Goal: Task Accomplishment & Management: Complete application form

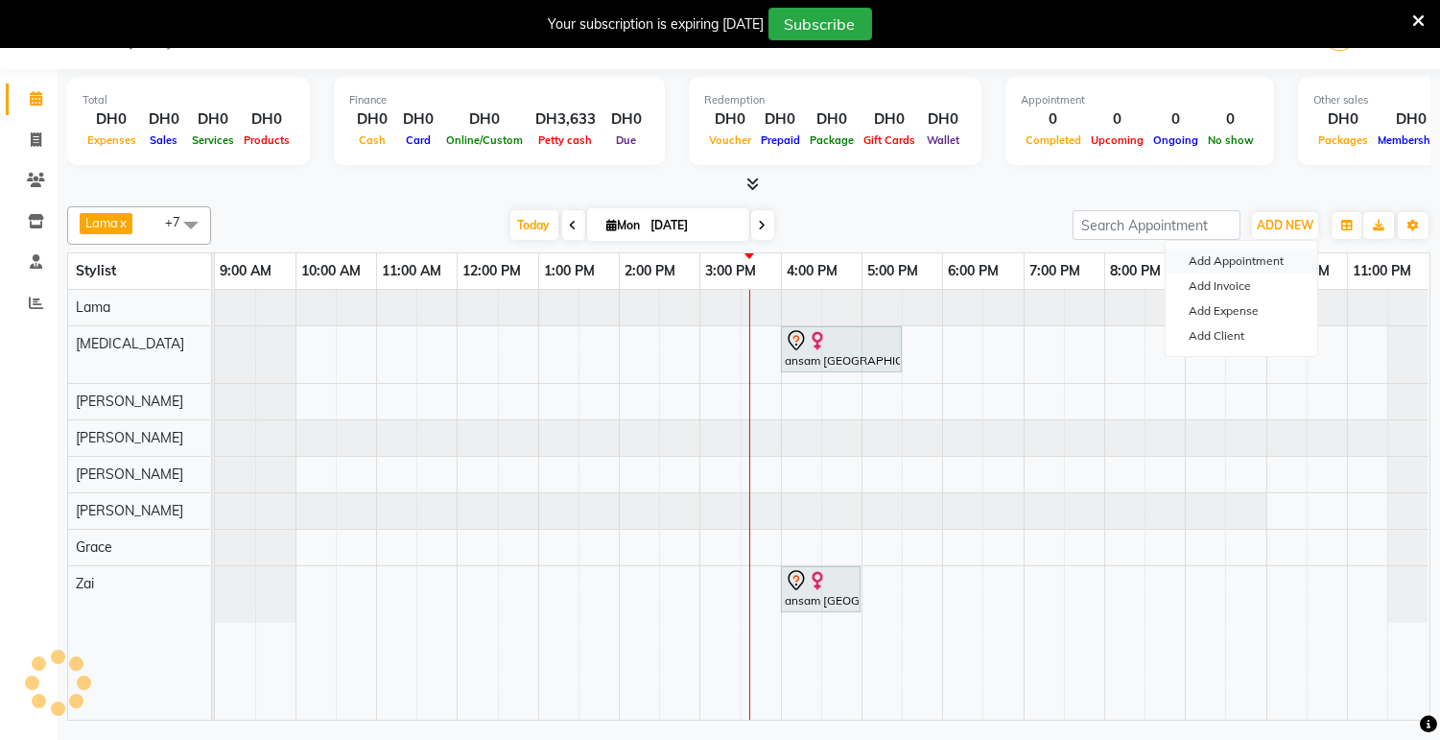
click at [1264, 263] on button "Add Appointment" at bounding box center [1242, 261] width 152 height 25
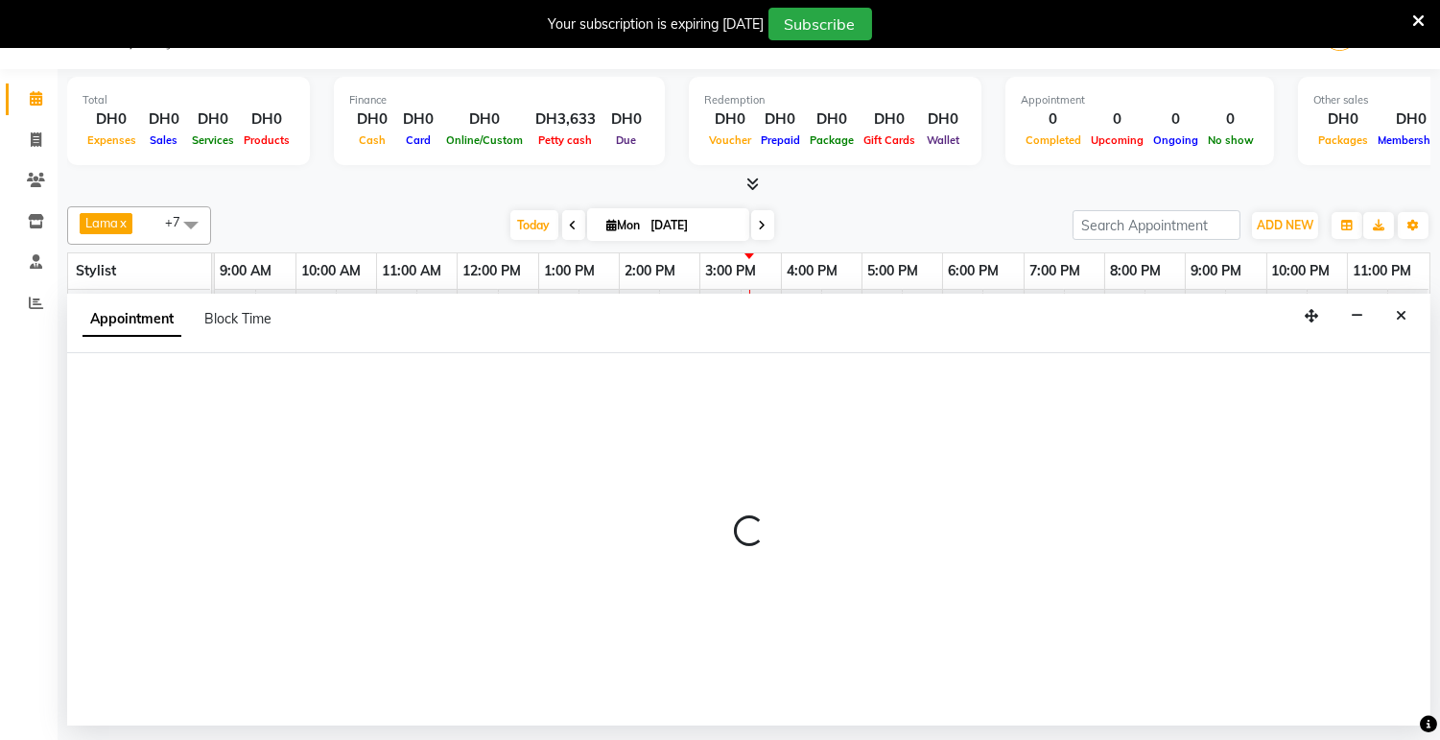
select select "600"
select select "tentative"
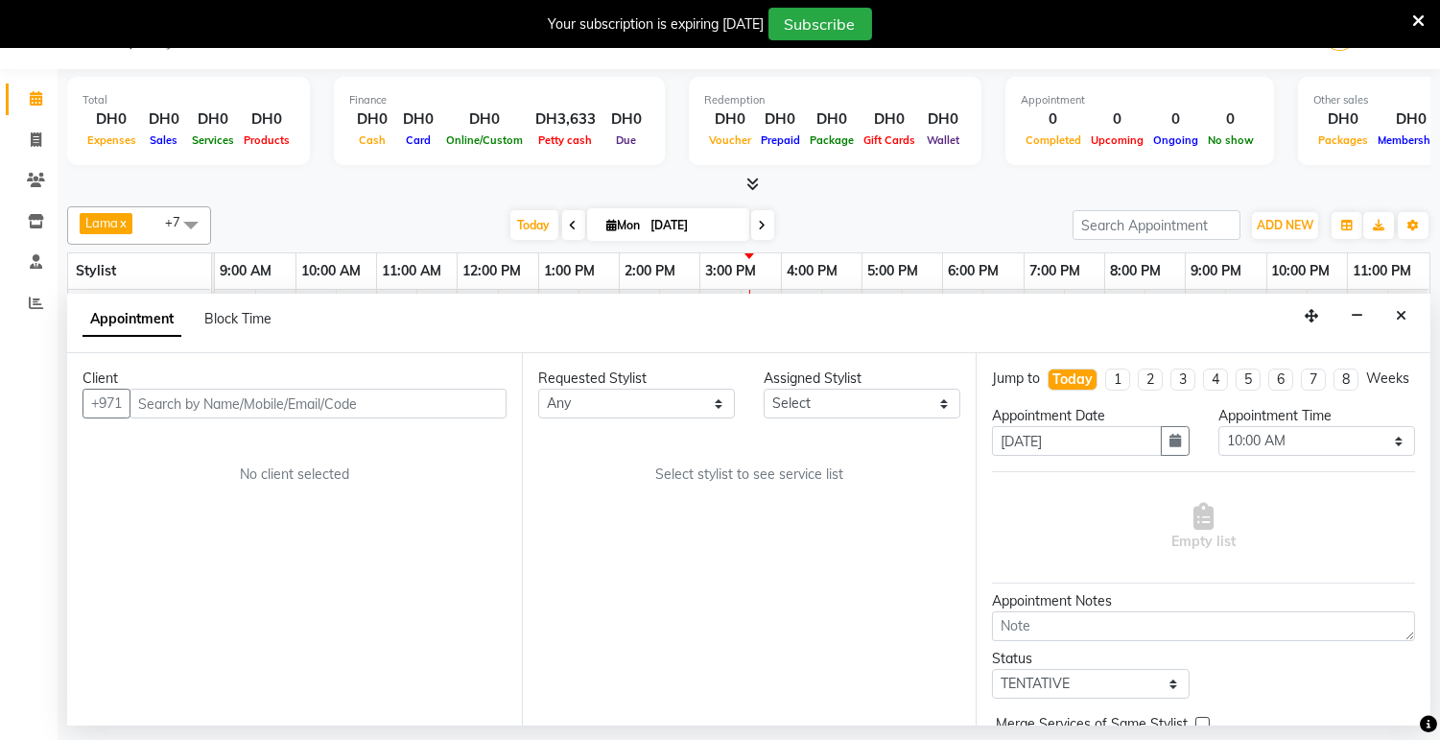
click at [305, 401] on input "text" at bounding box center [318, 404] width 377 height 30
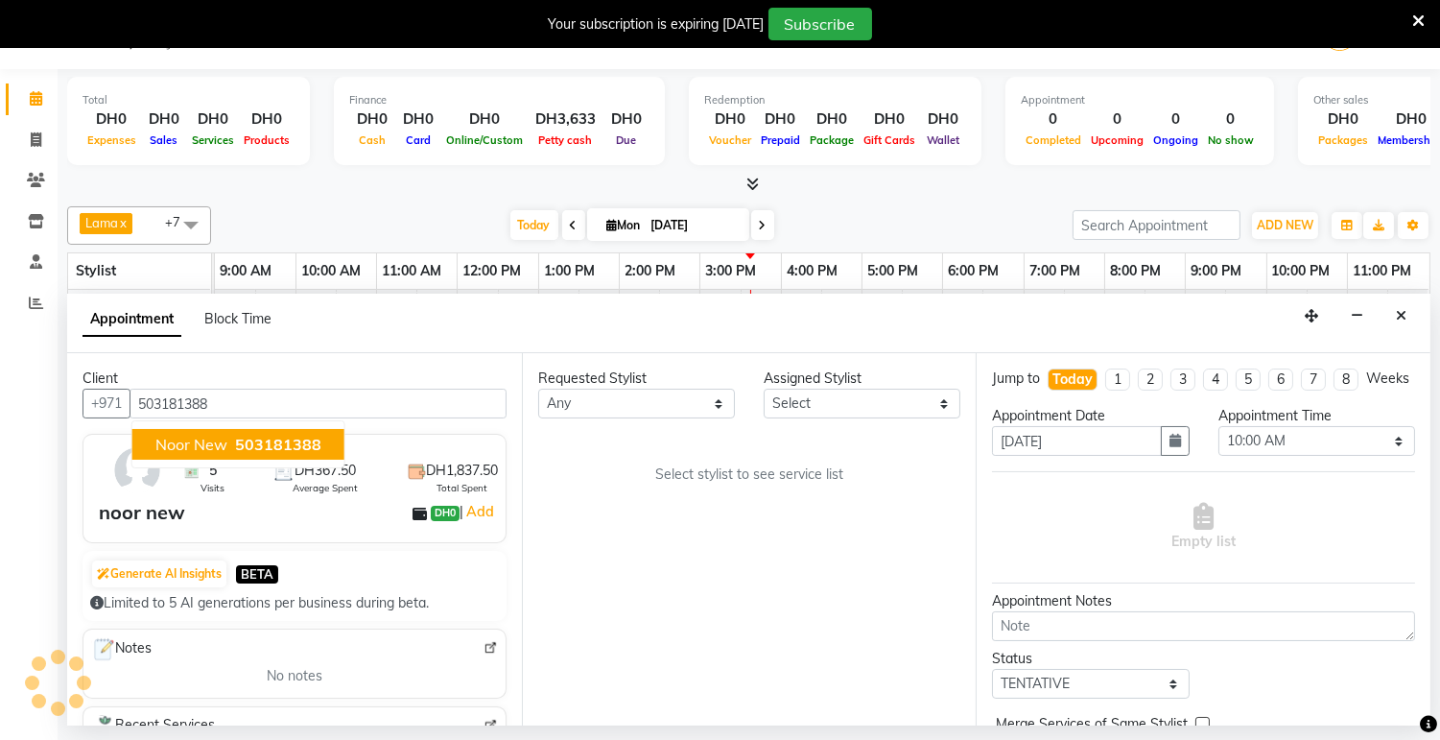
click at [292, 446] on span "503181388" at bounding box center [278, 444] width 86 height 19
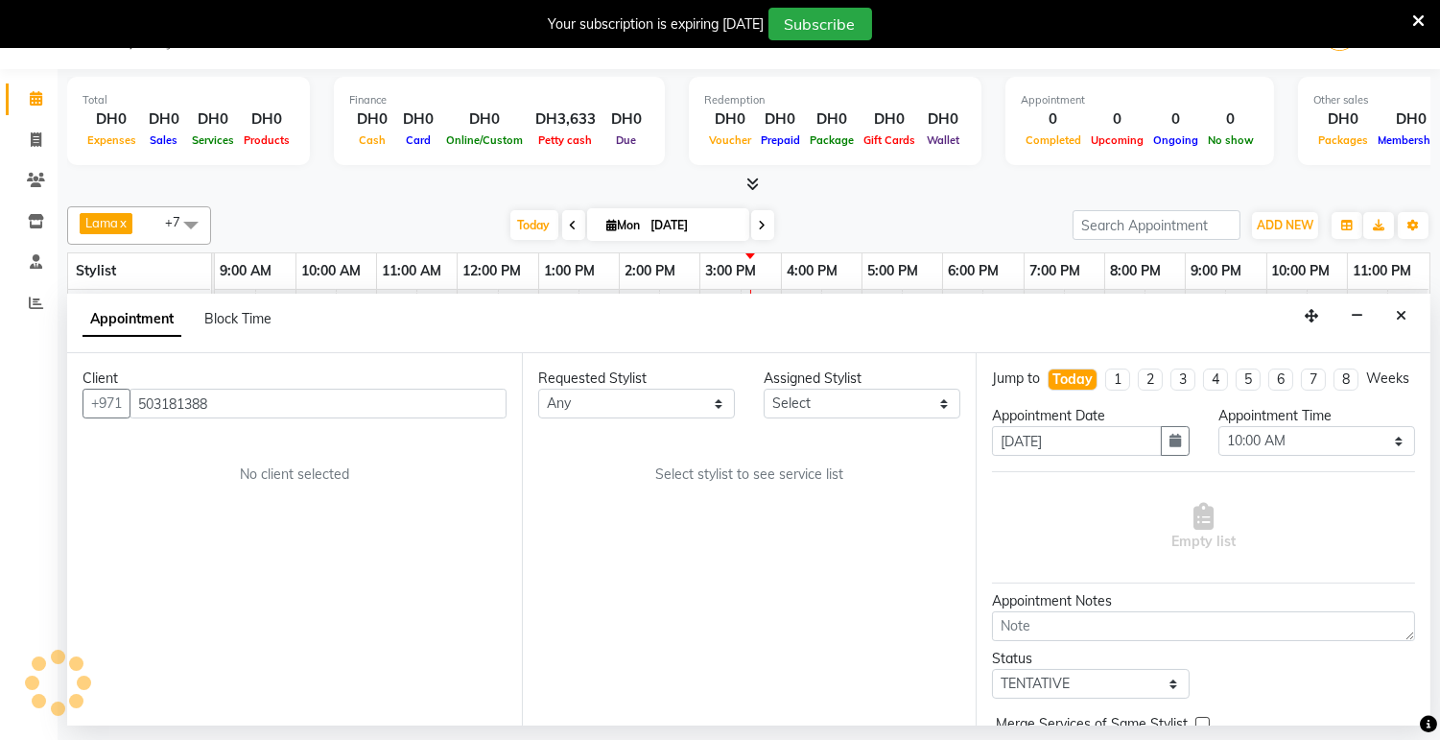
type input "503181388"
click at [675, 400] on select "Any [PERSON_NAME] [PERSON_NAME] [PERSON_NAME] [PERSON_NAME] [PERSON_NAME] [MEDI…" at bounding box center [636, 404] width 197 height 30
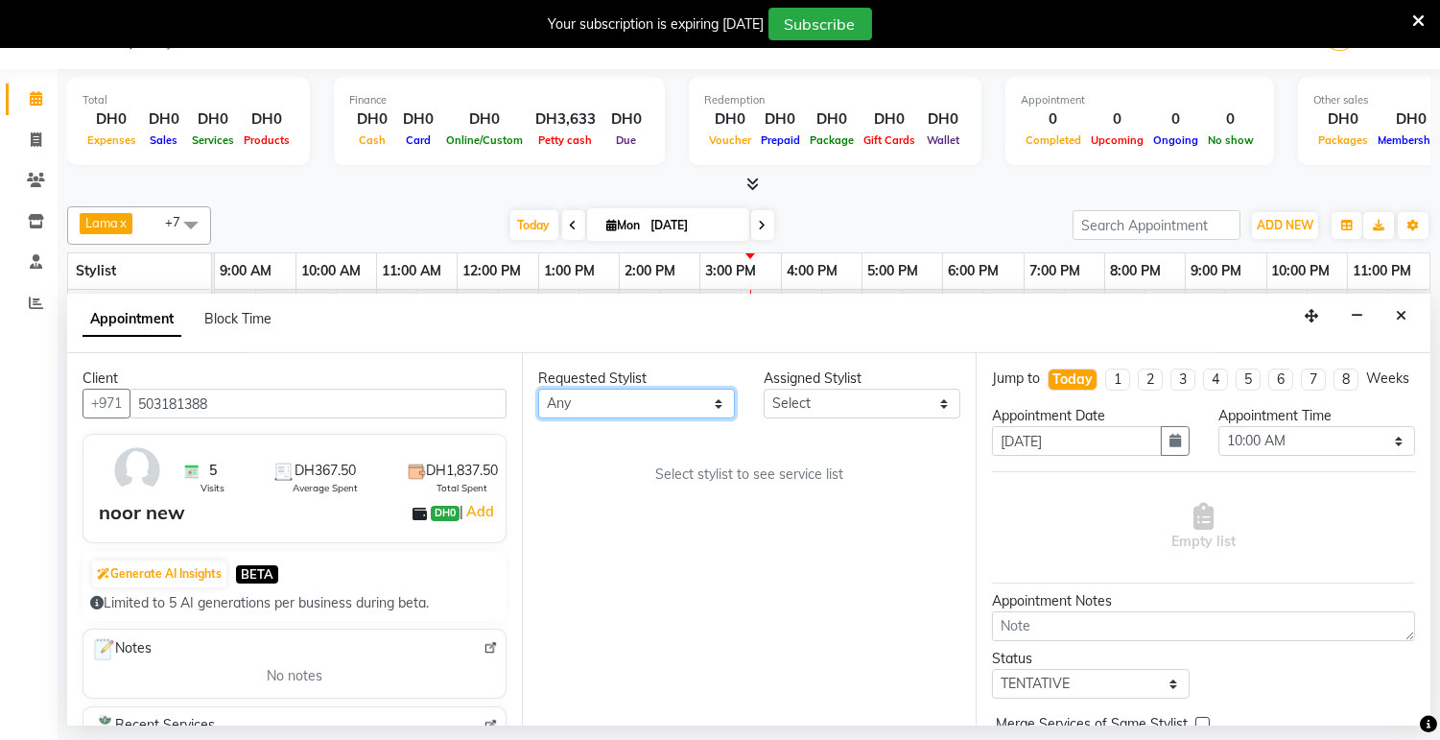
select select "61471"
click at [538, 389] on select "Any [PERSON_NAME] [PERSON_NAME] [PERSON_NAME] [PERSON_NAME] [PERSON_NAME] [MEDI…" at bounding box center [636, 404] width 197 height 30
select select "61471"
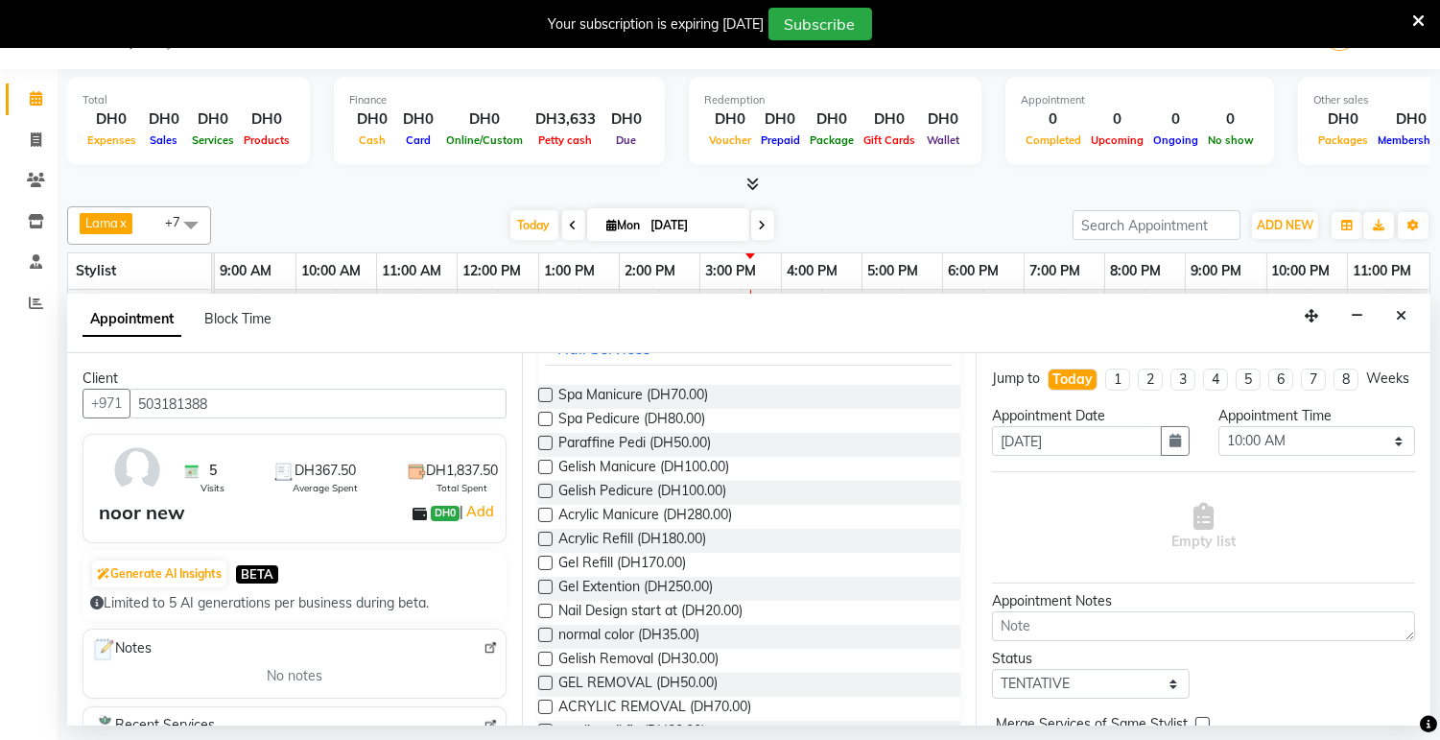
scroll to position [151, 0]
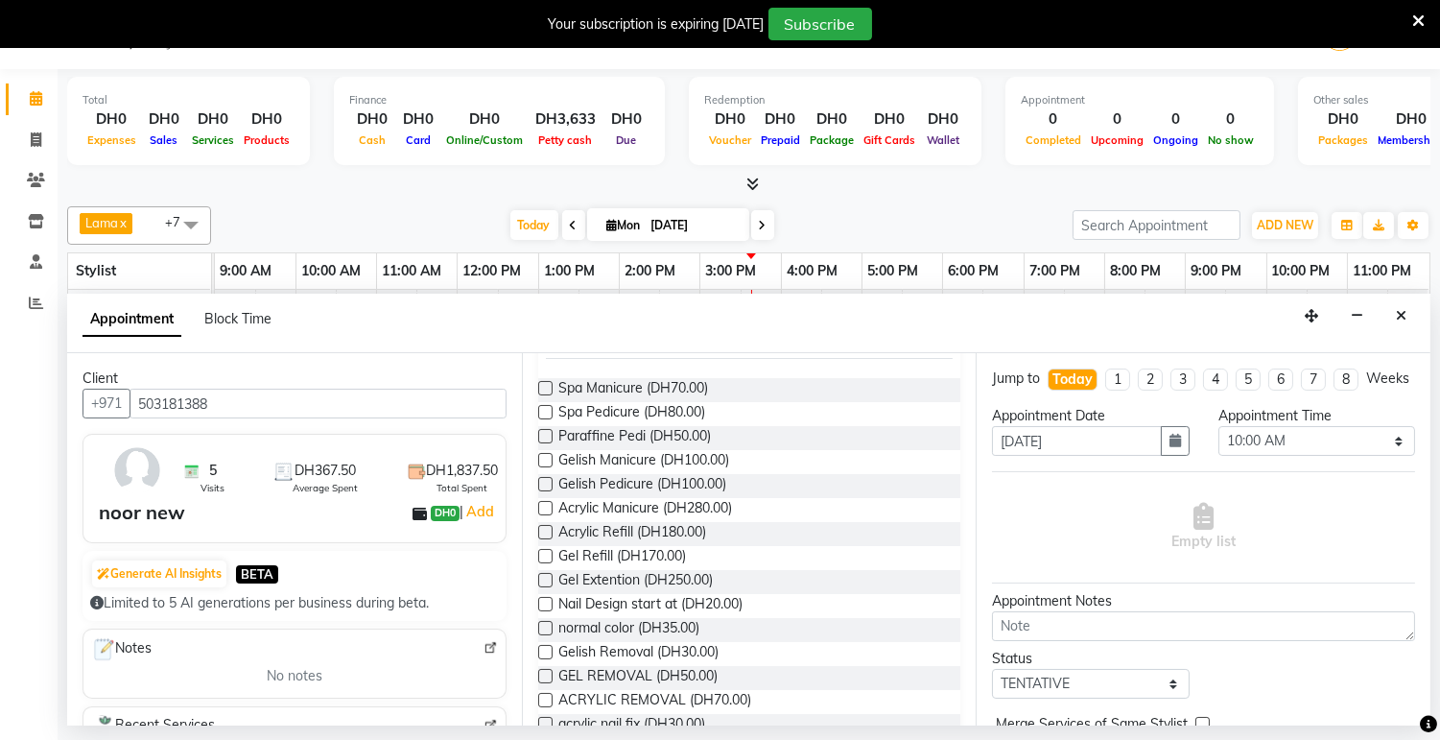
click at [547, 651] on label at bounding box center [545, 652] width 14 height 14
click at [547, 651] on input "checkbox" at bounding box center [544, 654] width 12 height 12
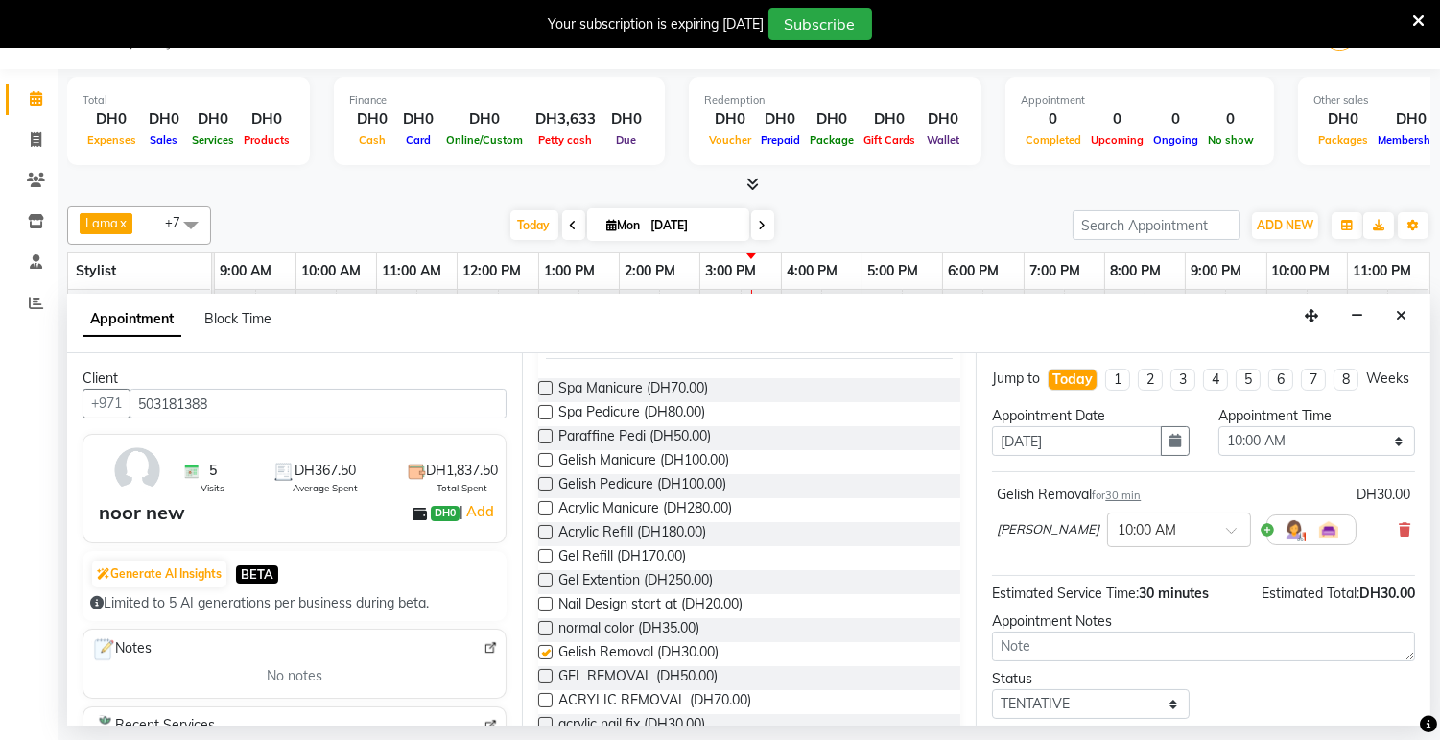
checkbox input "false"
click at [1120, 538] on input "text" at bounding box center [1160, 528] width 84 height 20
click at [1108, 620] on div "08:00 PM" at bounding box center [1179, 603] width 142 height 36
click at [1307, 456] on select "Select 10:00 AM 10:05 AM 10:10 AM 10:15 AM 10:20 AM 10:25 AM 10:30 AM 10:35 AM …" at bounding box center [1317, 441] width 197 height 30
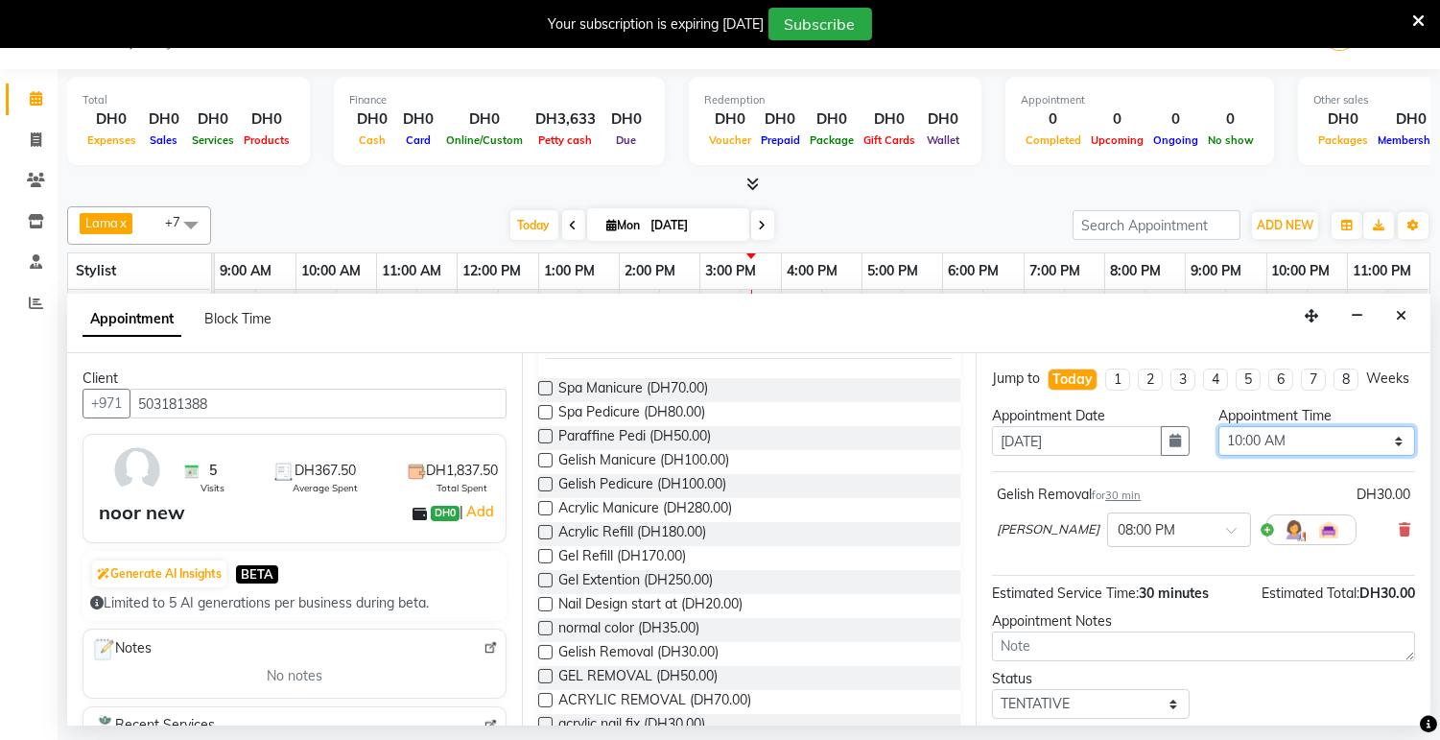
select select "1200"
click at [1219, 443] on select "Select 10:00 AM 10:05 AM 10:10 AM 10:15 AM 10:20 AM 10:25 AM 10:30 AM 10:35 AM …" at bounding box center [1317, 441] width 197 height 30
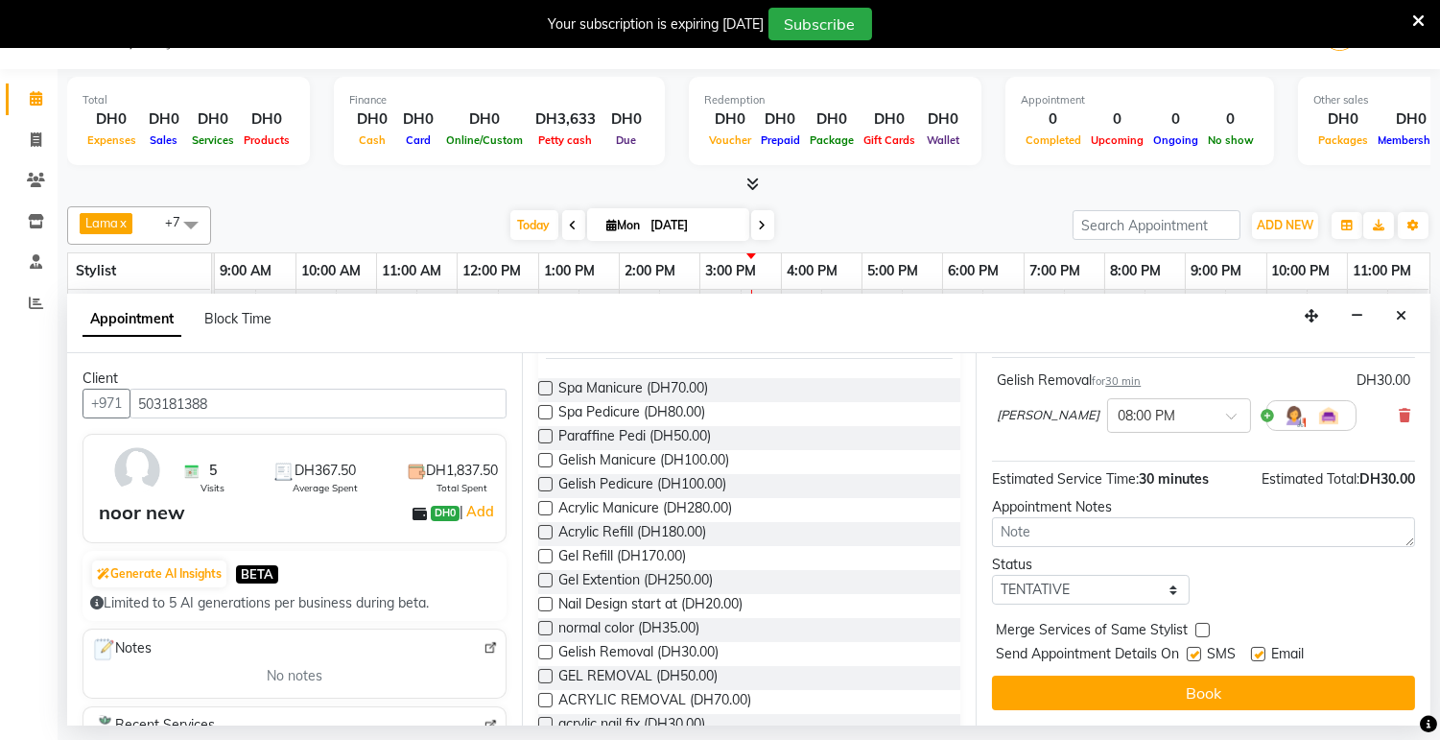
scroll to position [132, 0]
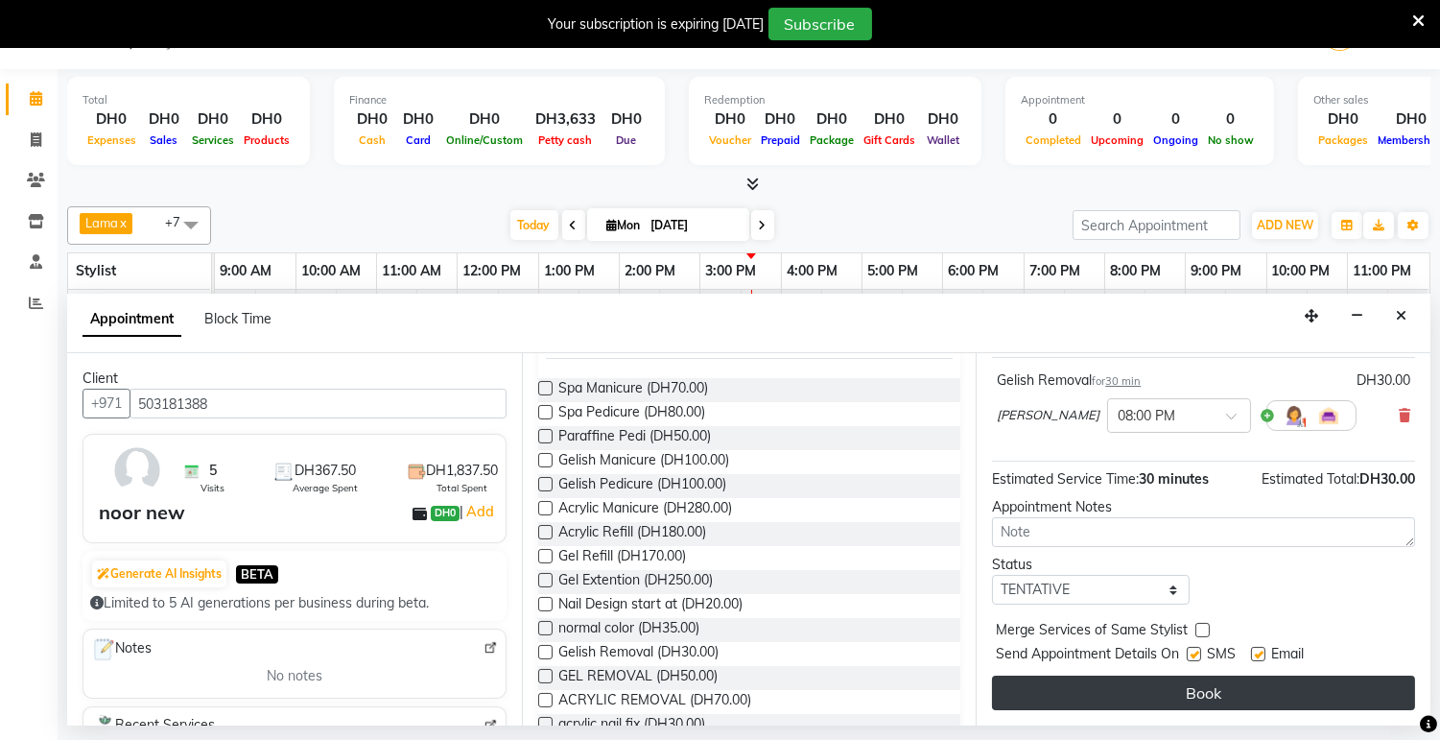
click at [1254, 698] on button "Book" at bounding box center [1203, 693] width 423 height 35
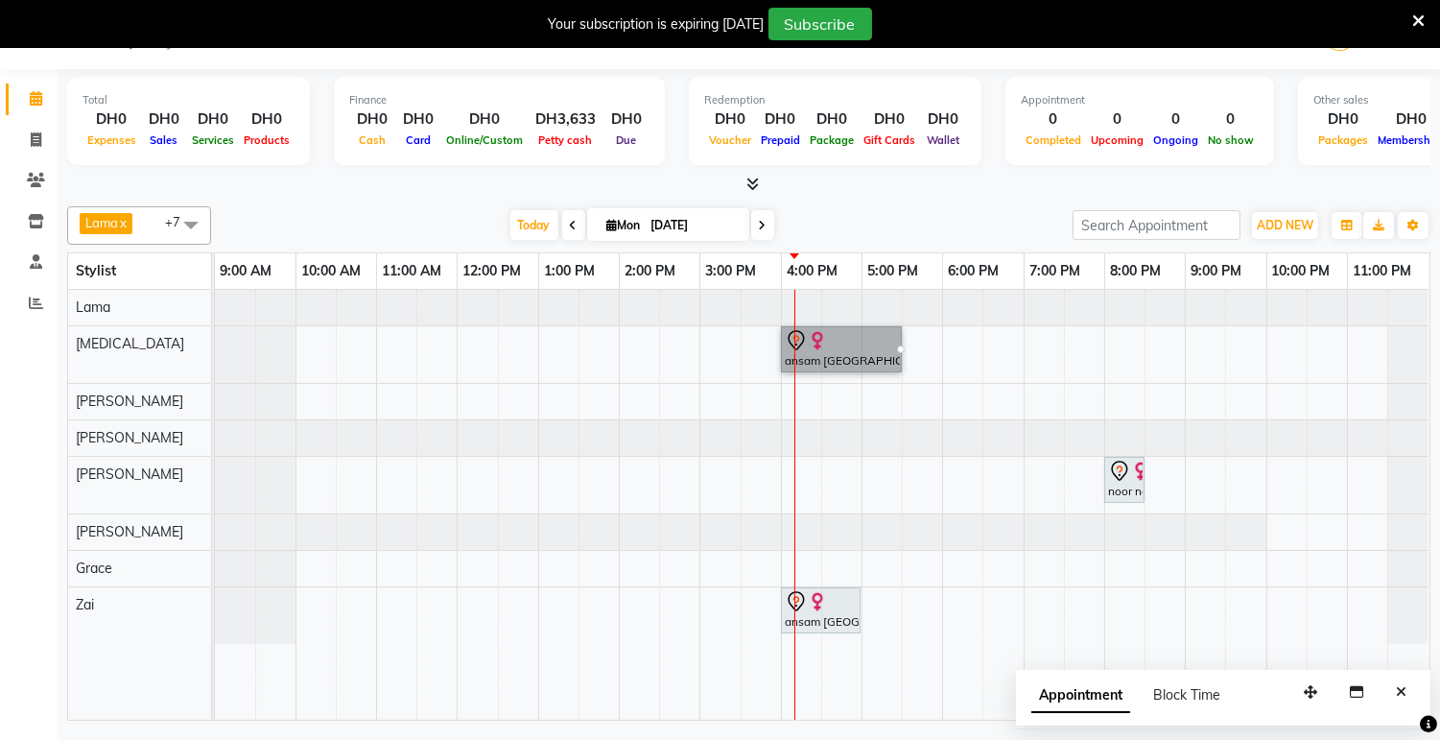
scroll to position [0, 0]
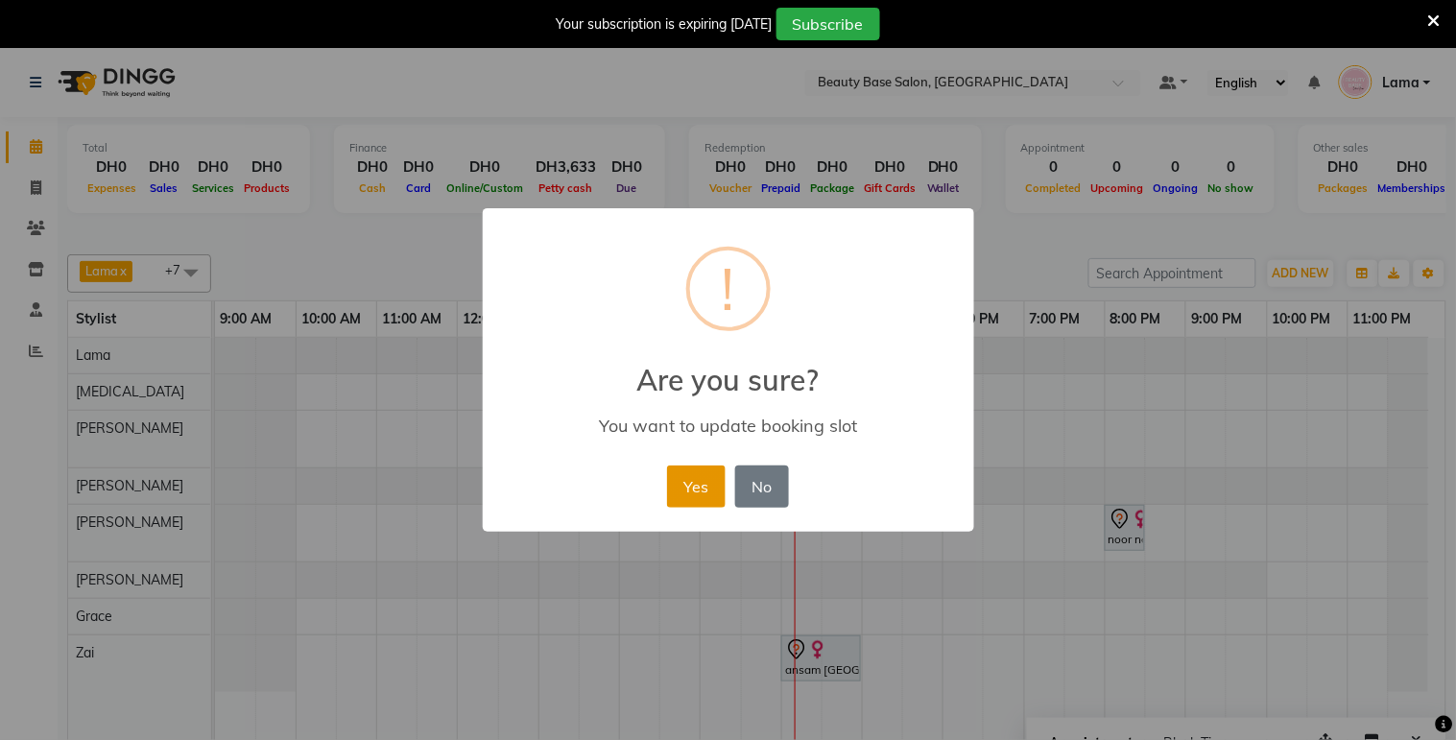
click at [679, 487] on button "Yes" at bounding box center [696, 486] width 59 height 42
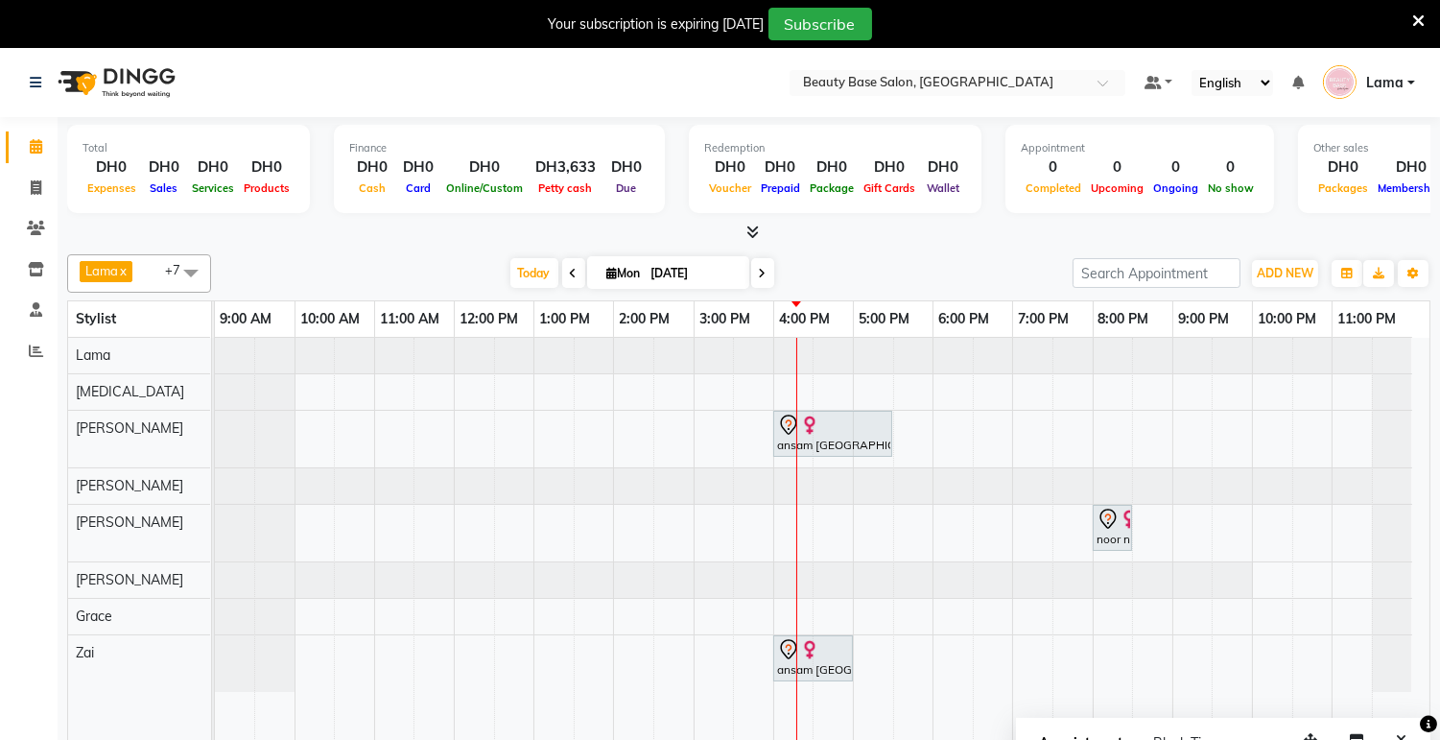
click at [833, 426] on div at bounding box center [832, 425] width 111 height 23
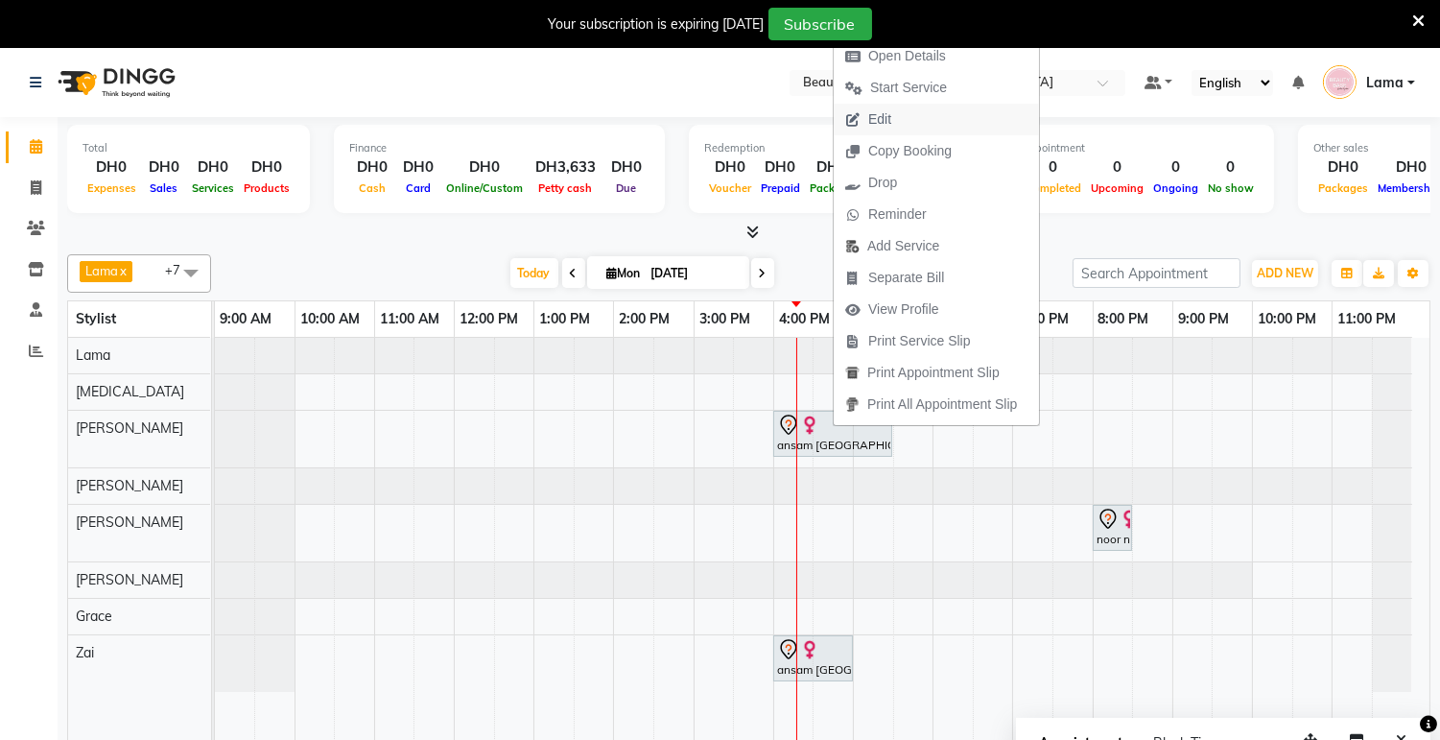
click at [927, 117] on button "Edit" at bounding box center [936, 120] width 205 height 32
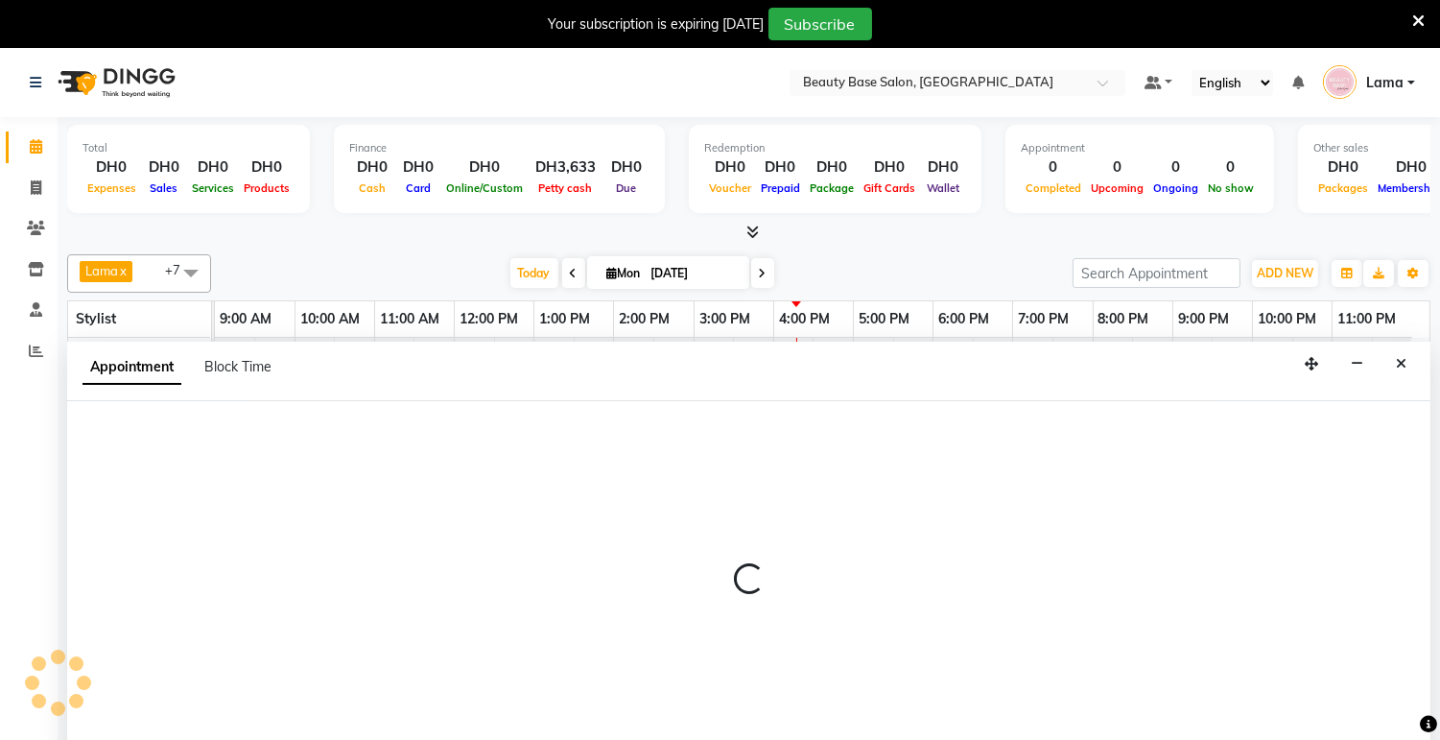
select select "tentative"
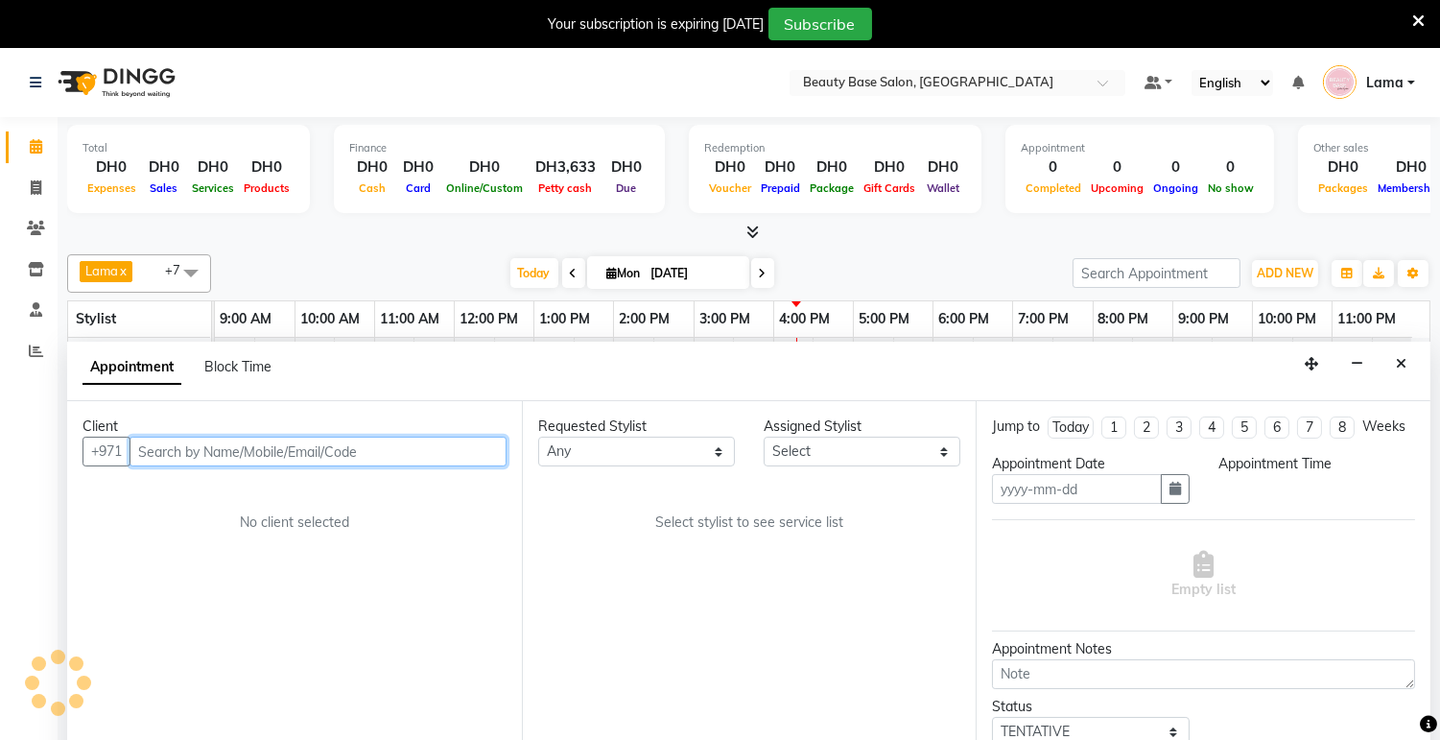
scroll to position [48, 0]
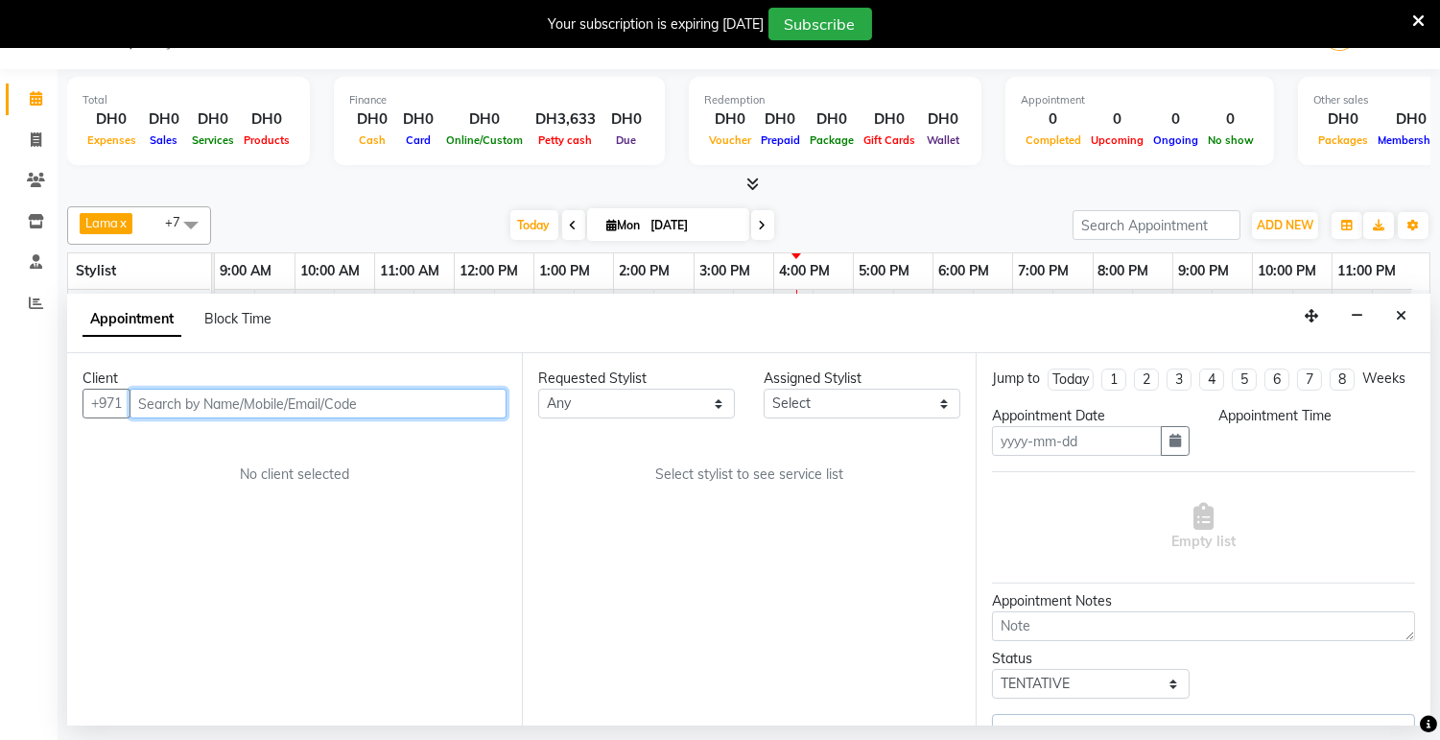
type input "[DATE]"
select select "960"
select select "31342"
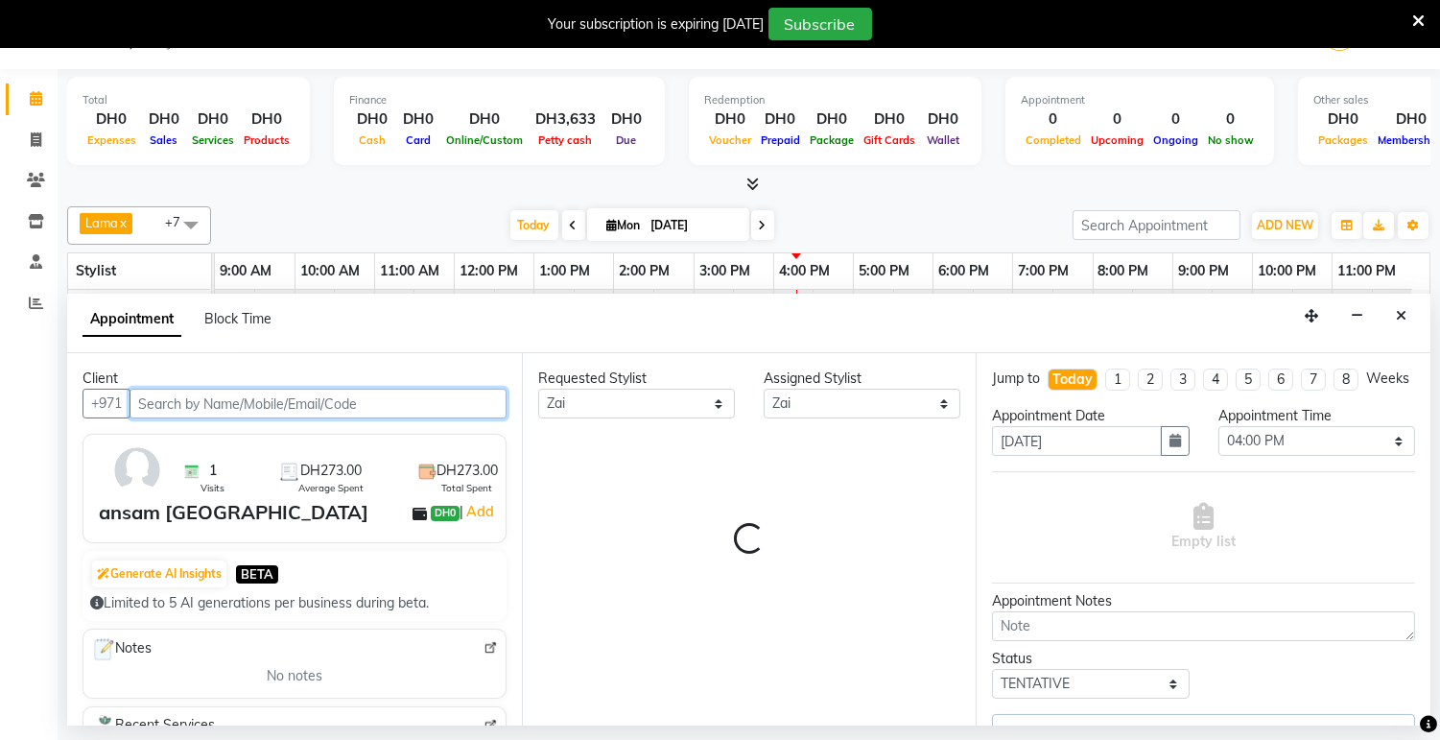
select select "1223"
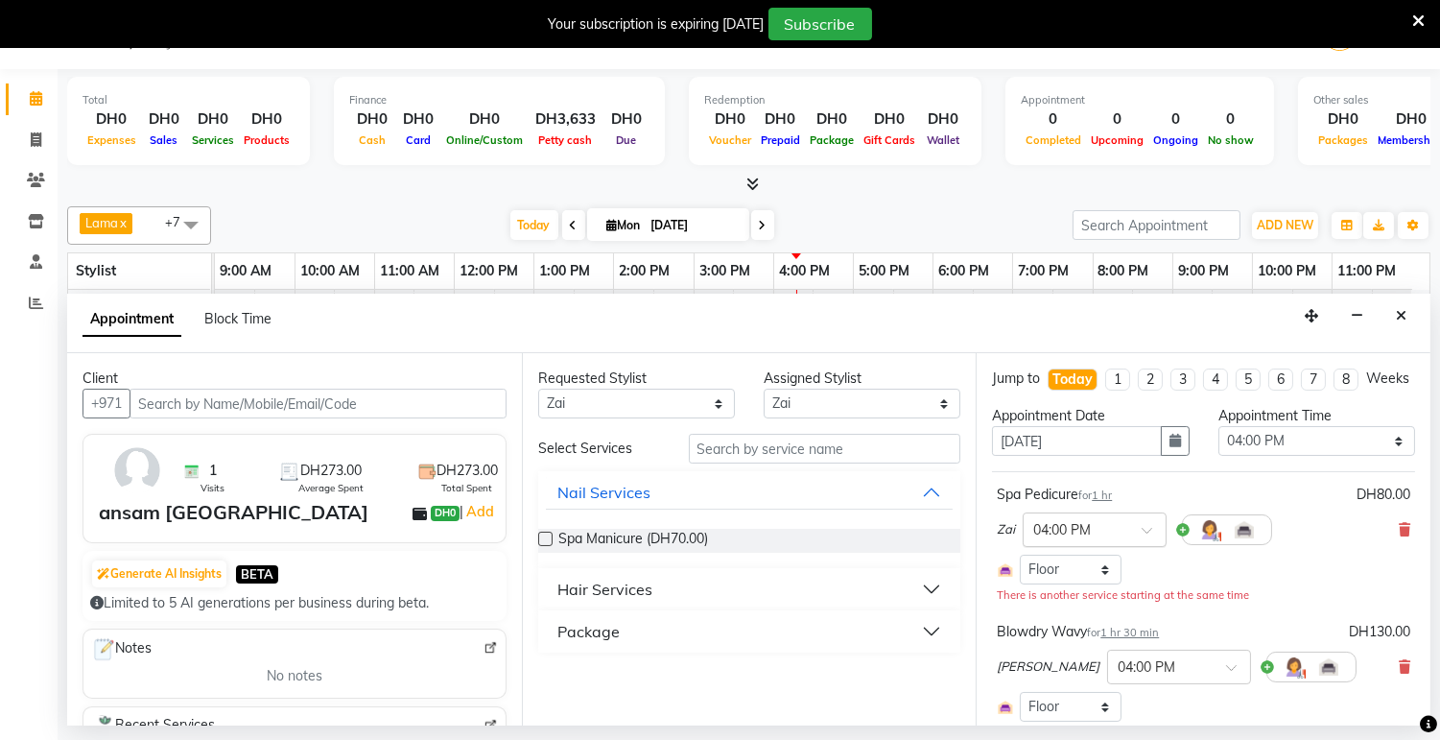
click at [1051, 538] on input "text" at bounding box center [1075, 528] width 84 height 20
click at [1076, 615] on div "05:00 PM" at bounding box center [1095, 598] width 142 height 36
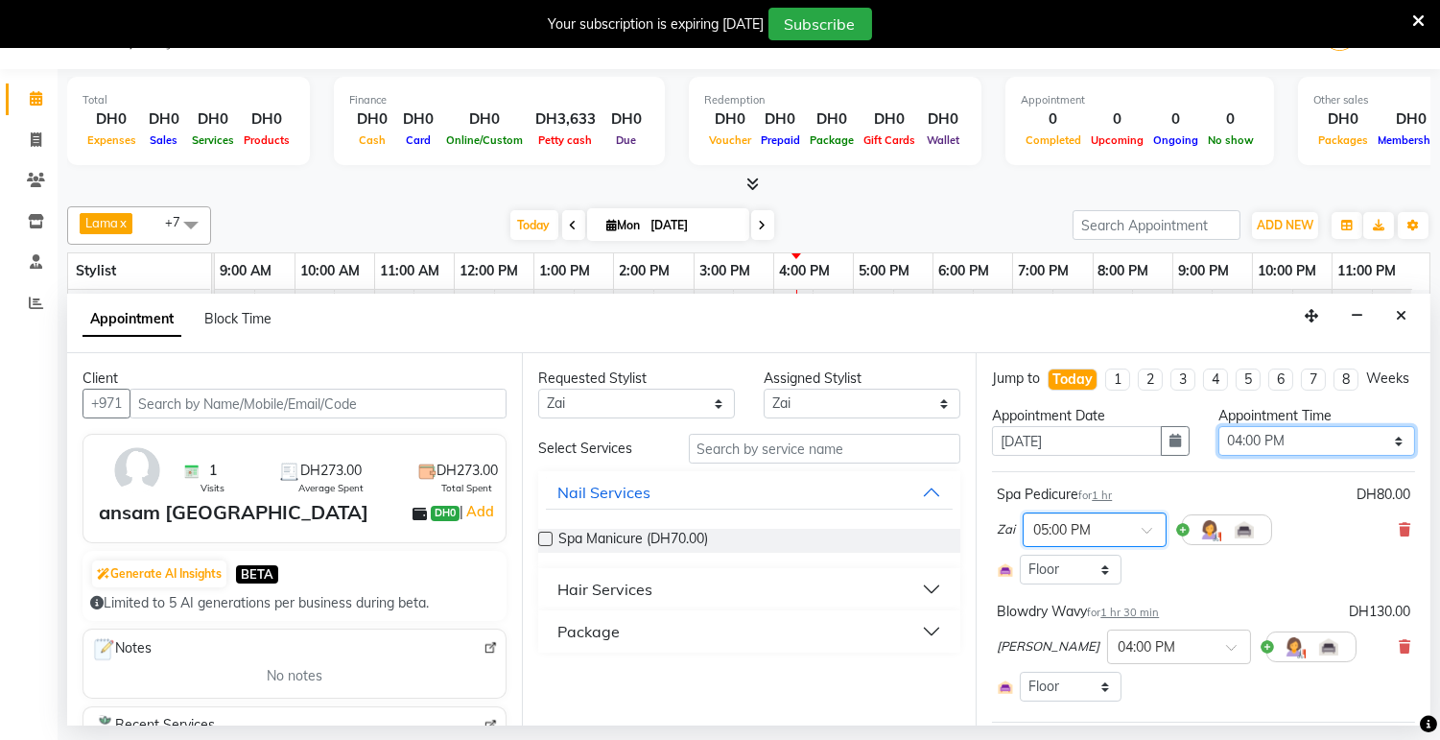
click at [1295, 456] on select "Select 10:00 AM 10:05 AM 10:10 AM 10:15 AM 10:20 AM 10:25 AM 10:30 AM 10:35 AM …" at bounding box center [1317, 441] width 197 height 30
select select "1020"
click at [1219, 443] on select "Select 10:00 AM 10:05 AM 10:10 AM 10:15 AM 10:20 AM 10:25 AM 10:30 AM 10:35 AM …" at bounding box center [1317, 441] width 197 height 30
click at [1120, 655] on input "text" at bounding box center [1160, 645] width 84 height 20
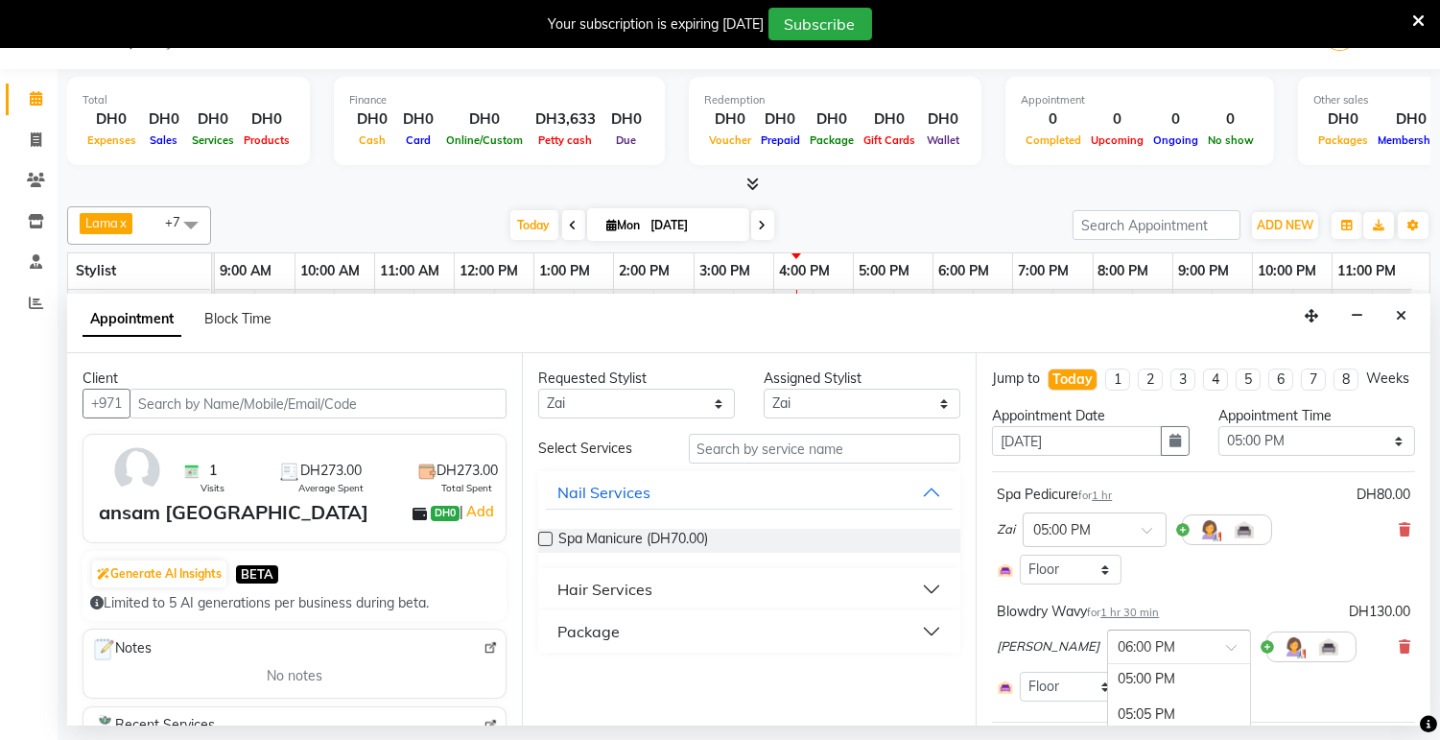
click at [1108, 697] on div "05:00 PM" at bounding box center [1179, 679] width 142 height 36
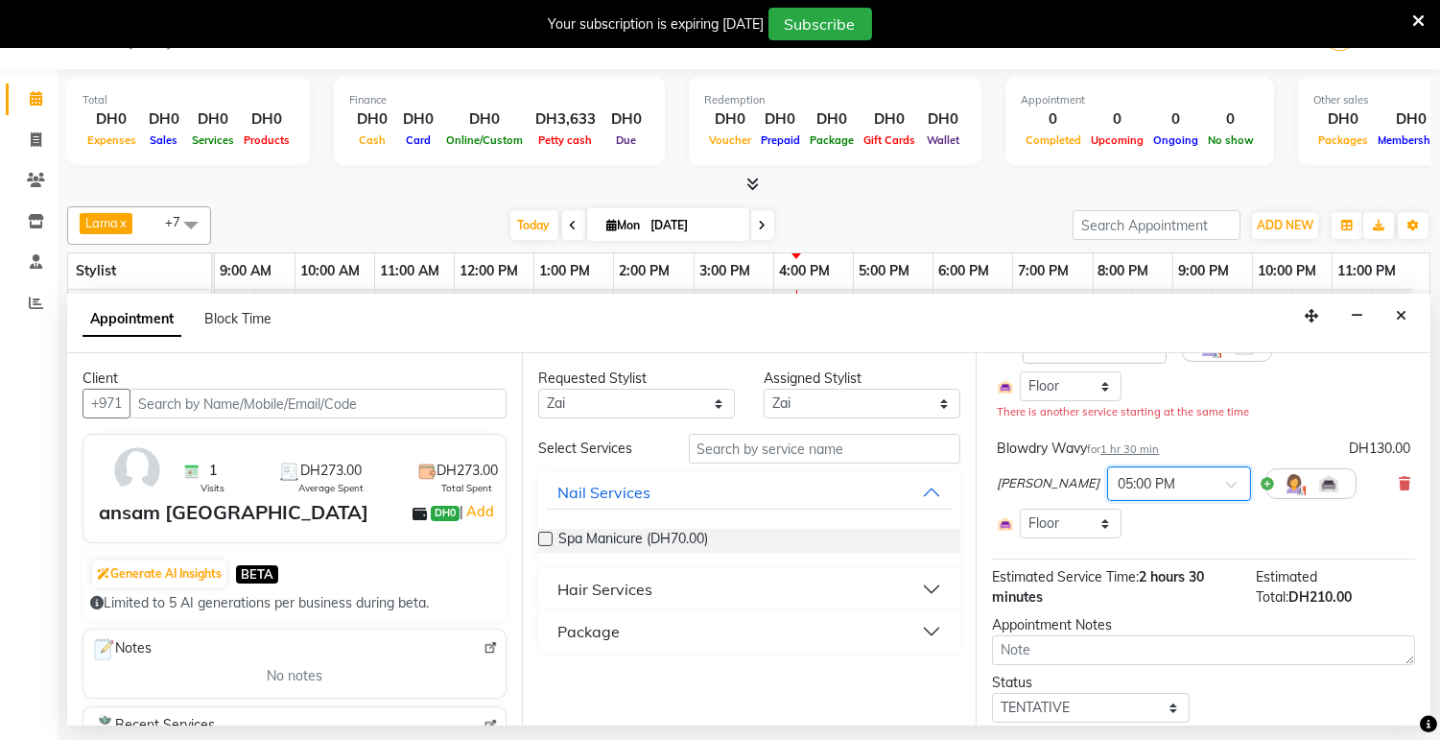
scroll to position [264, 0]
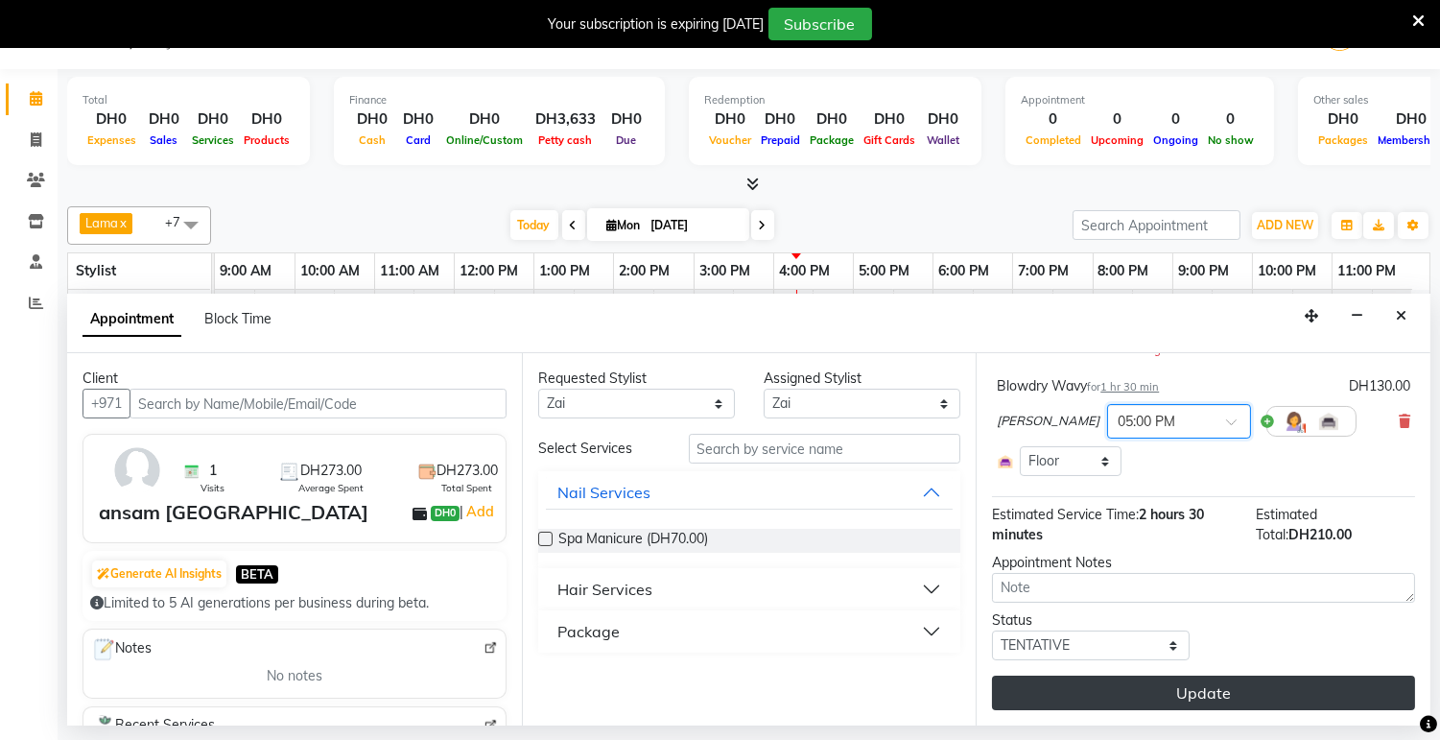
click at [1235, 697] on button "Update" at bounding box center [1203, 693] width 423 height 35
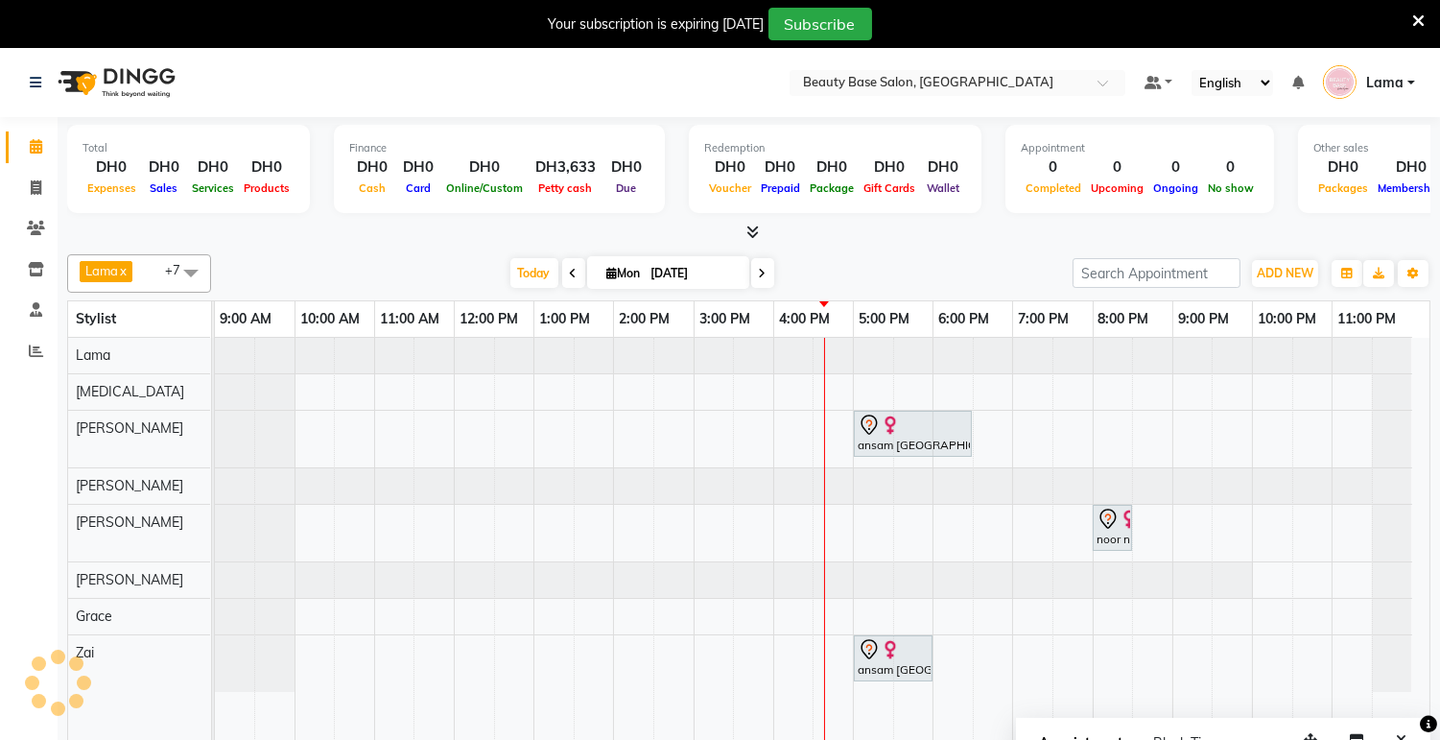
scroll to position [48, 0]
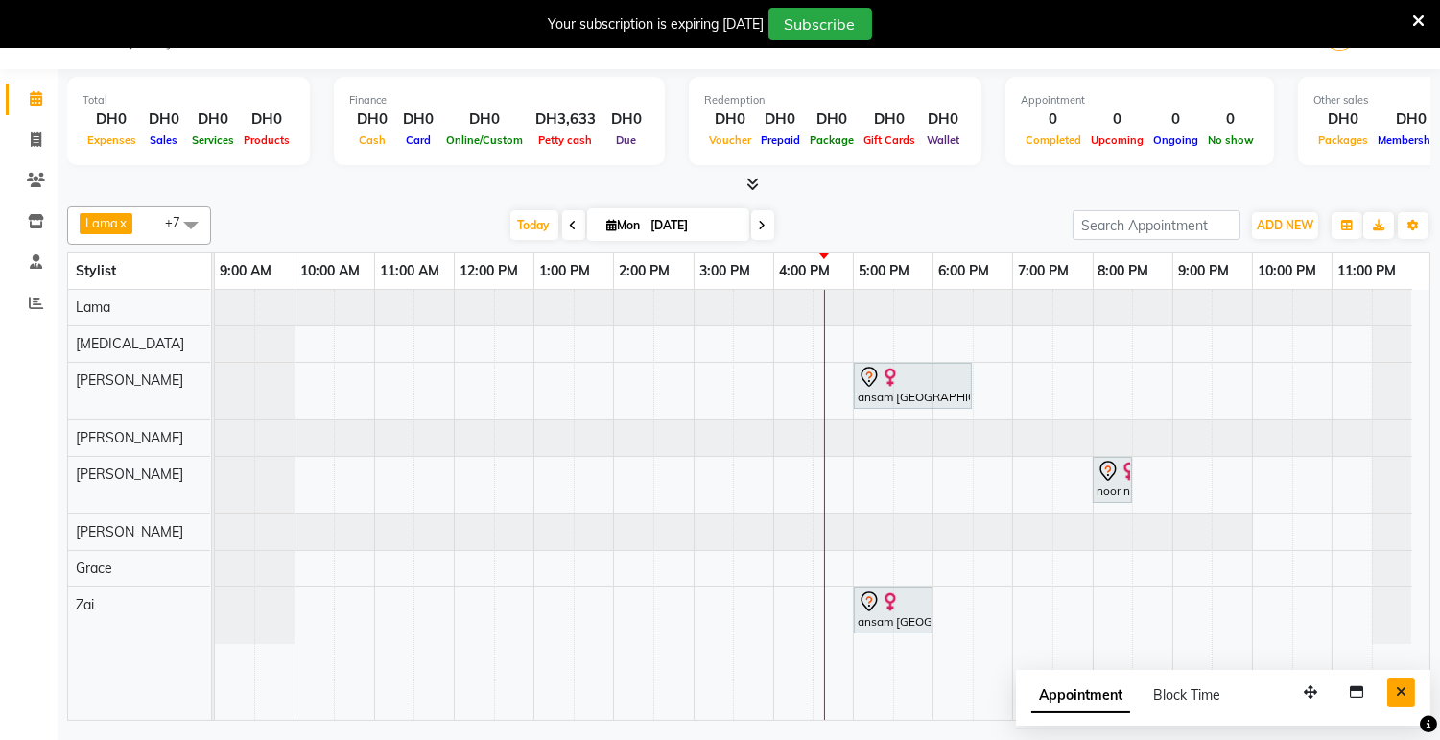
click at [1408, 687] on button "Close" at bounding box center [1402, 692] width 28 height 30
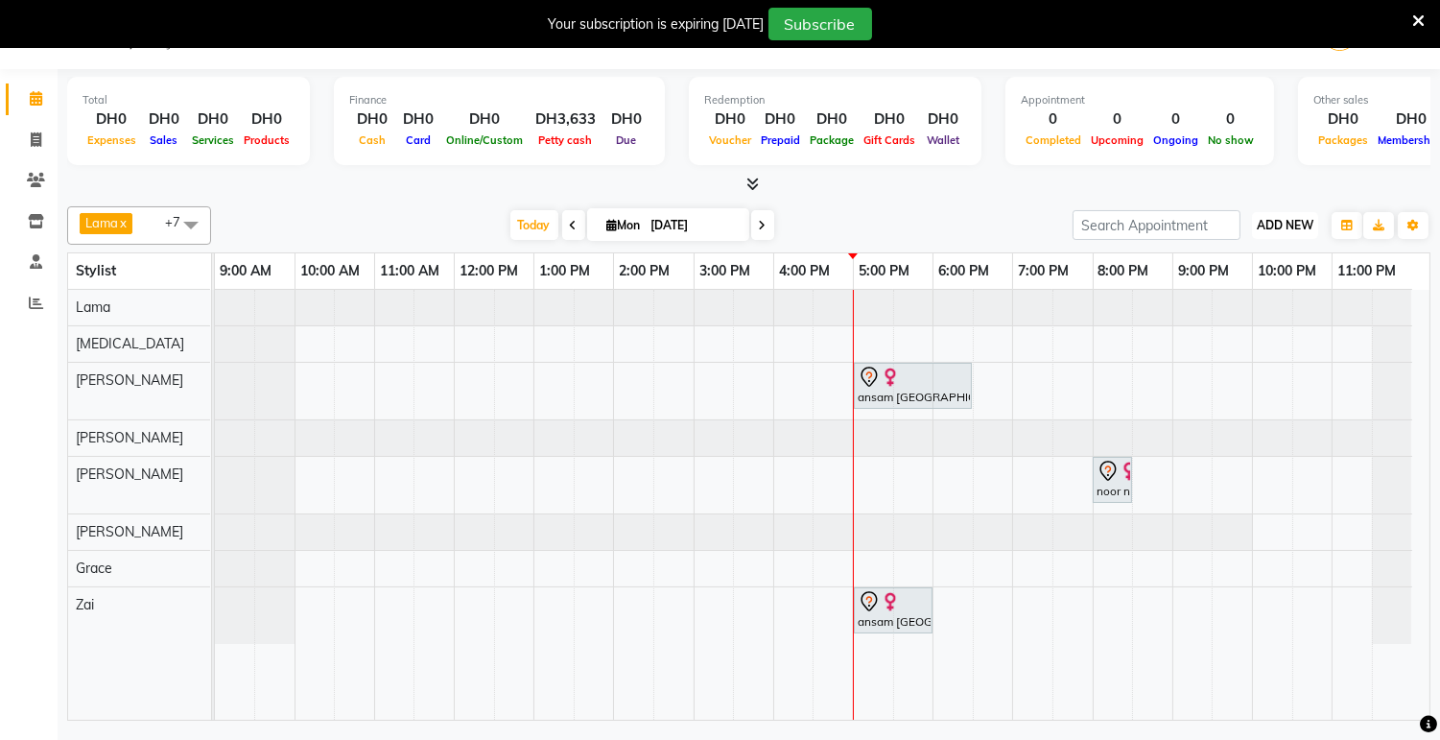
click at [1283, 224] on span "ADD NEW" at bounding box center [1285, 225] width 57 height 14
click at [1283, 265] on button "Add Appointment" at bounding box center [1242, 261] width 152 height 25
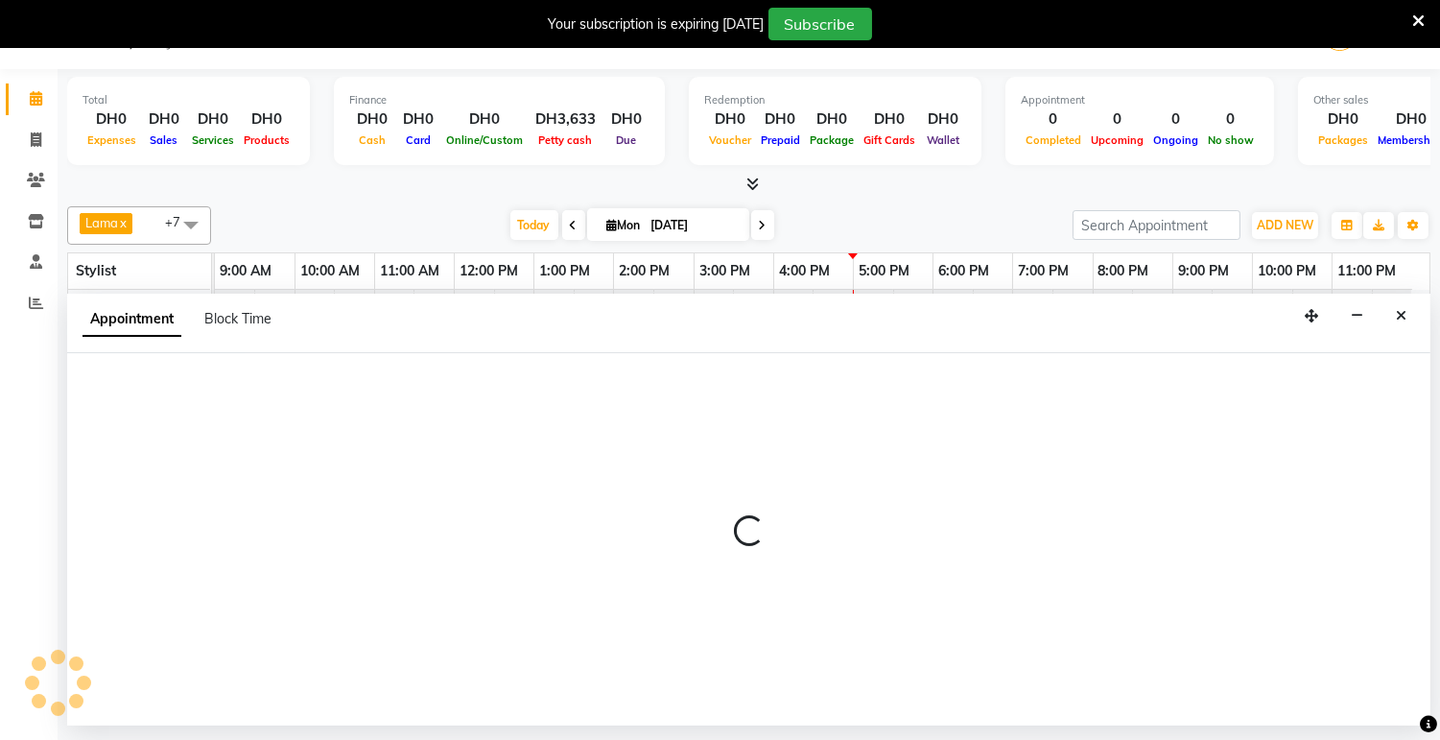
select select "tentative"
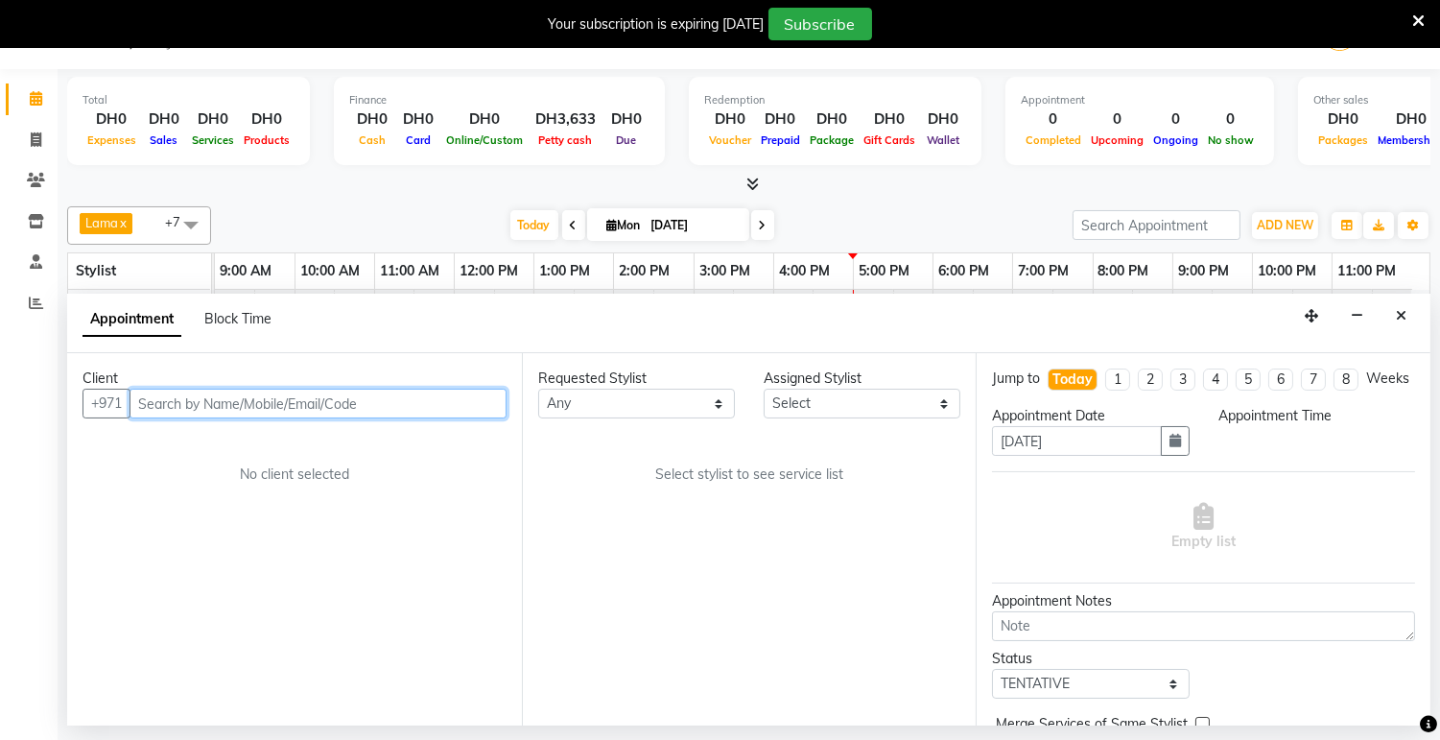
select select "600"
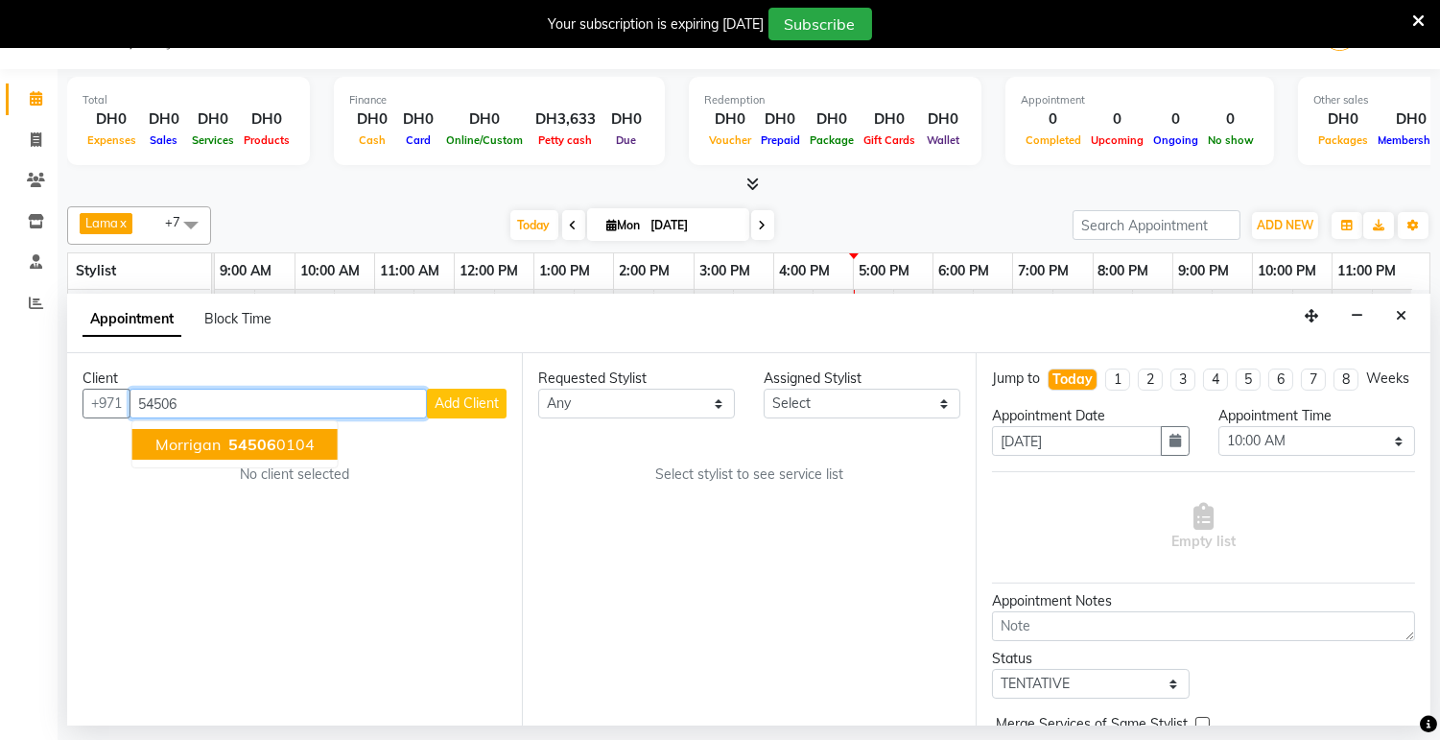
click at [279, 437] on ngb-highlight "54506 0104" at bounding box center [270, 444] width 90 height 19
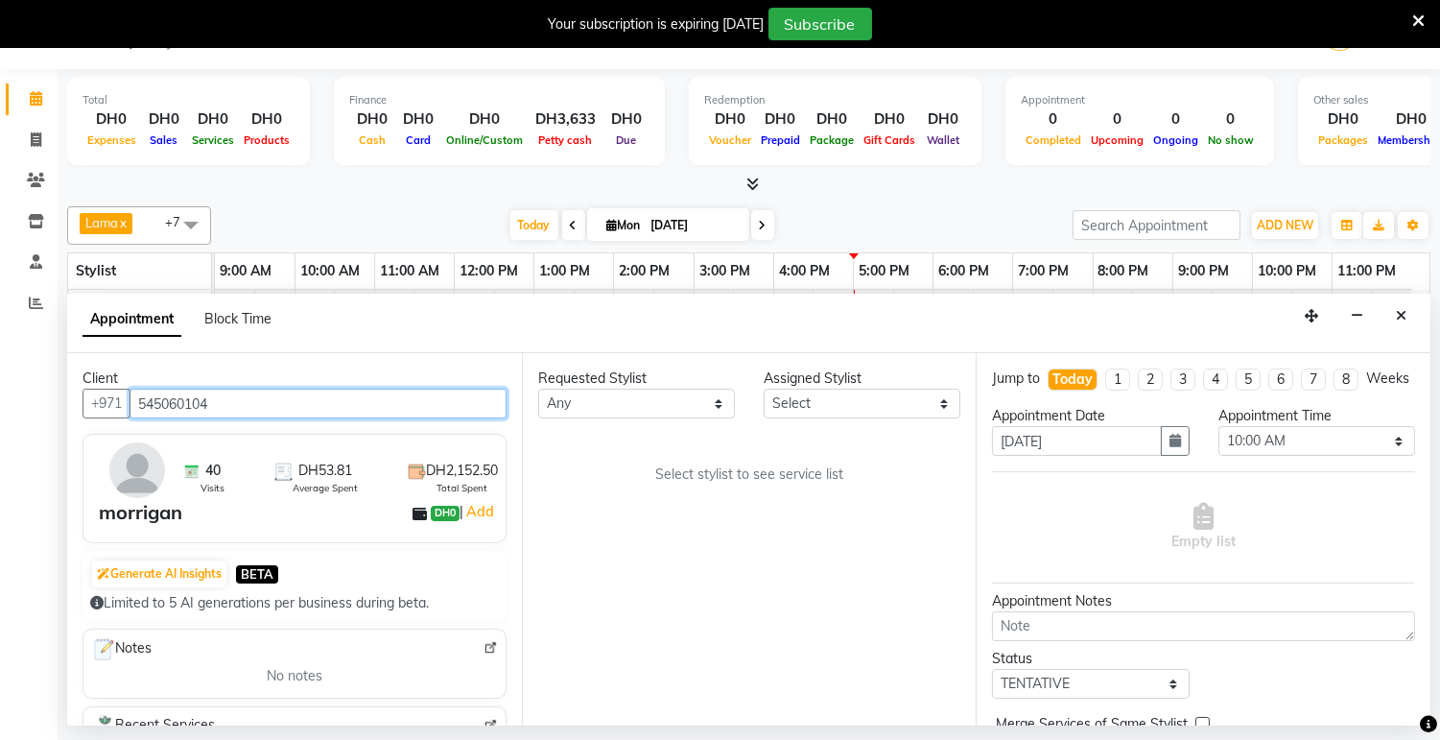
type input "545060104"
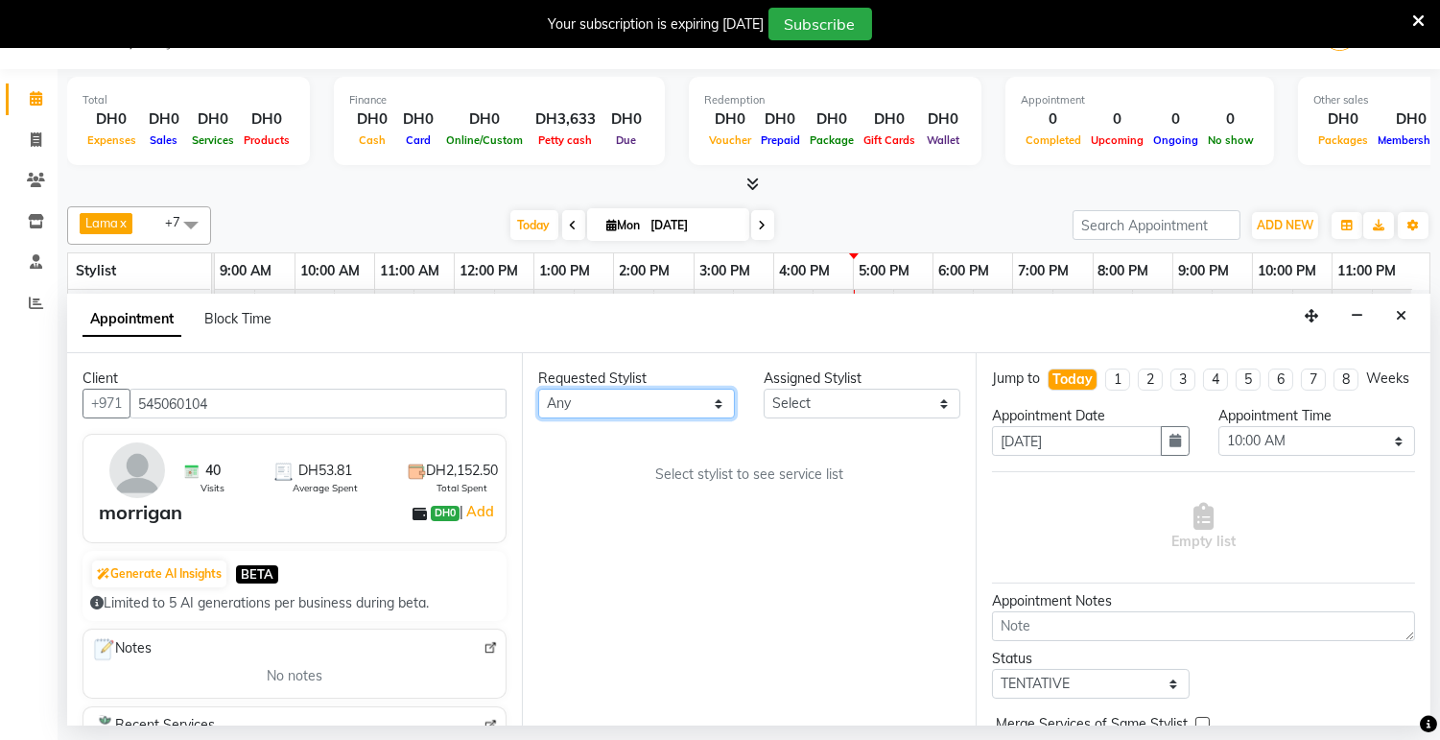
click at [619, 408] on select "Any [PERSON_NAME] [PERSON_NAME] [PERSON_NAME] [PERSON_NAME] [PERSON_NAME] [MEDI…" at bounding box center [636, 404] width 197 height 30
select select "17496"
click at [538, 389] on select "Any [PERSON_NAME] [PERSON_NAME] [PERSON_NAME] [PERSON_NAME] [PERSON_NAME] [MEDI…" at bounding box center [636, 404] width 197 height 30
select select "17496"
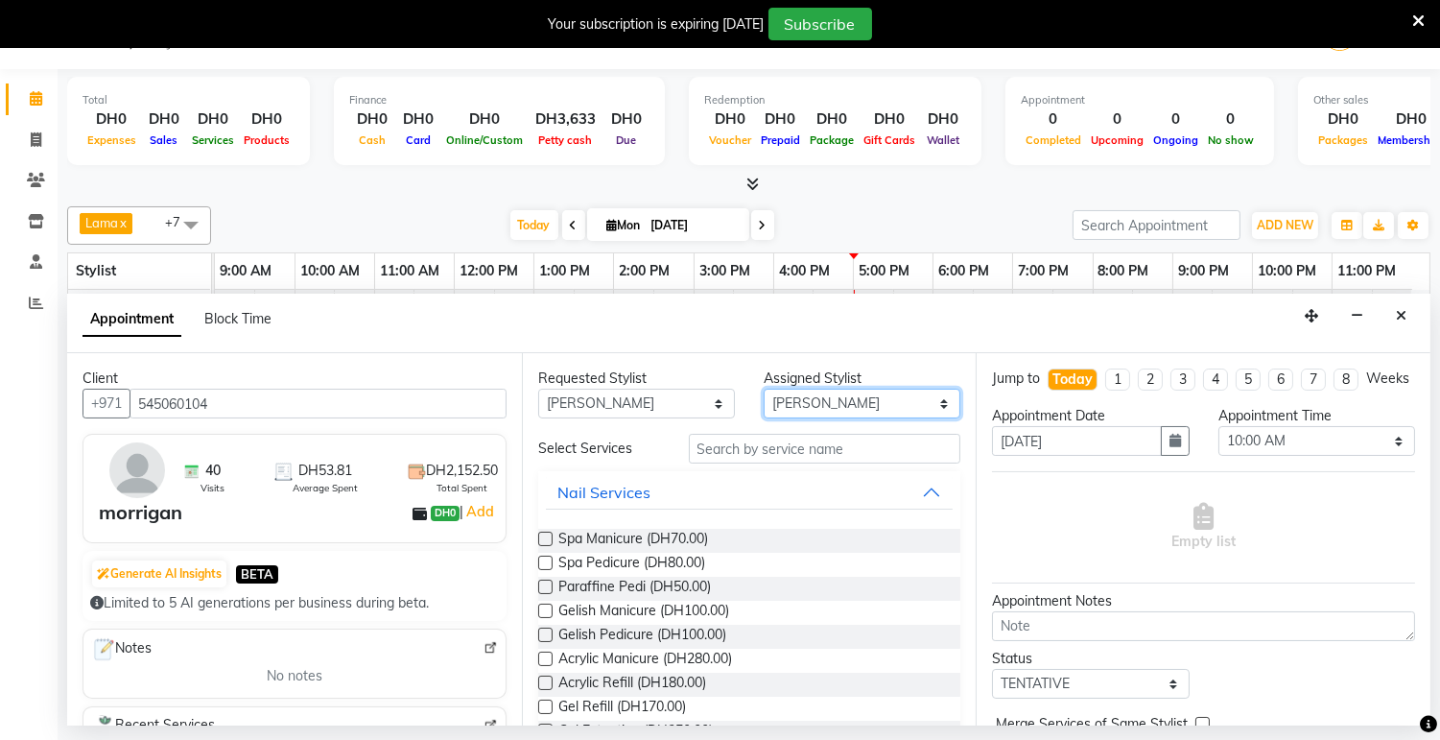
click at [944, 405] on select "Select [PERSON_NAME] [PERSON_NAME] [PERSON_NAME] [PERSON_NAME] [PERSON_NAME] [M…" at bounding box center [862, 404] width 197 height 30
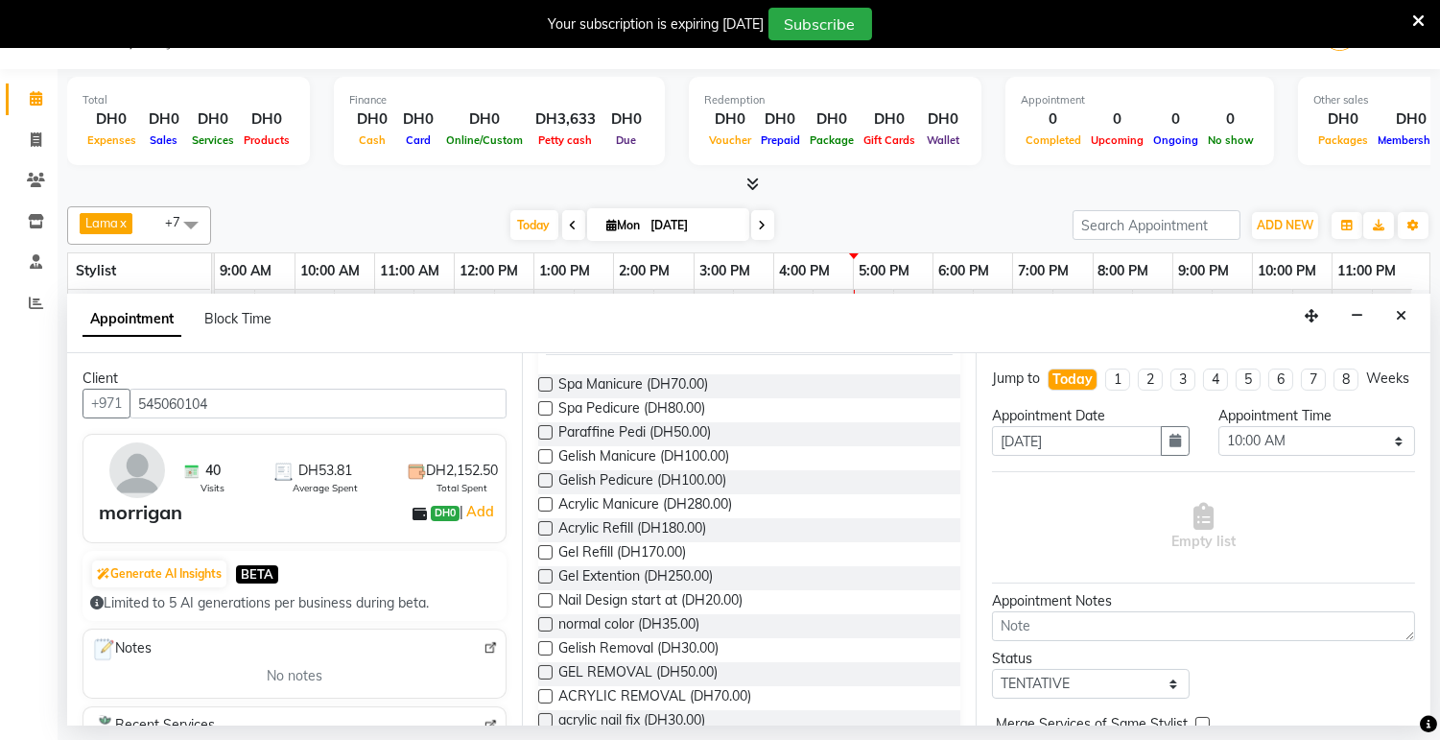
scroll to position [145, 0]
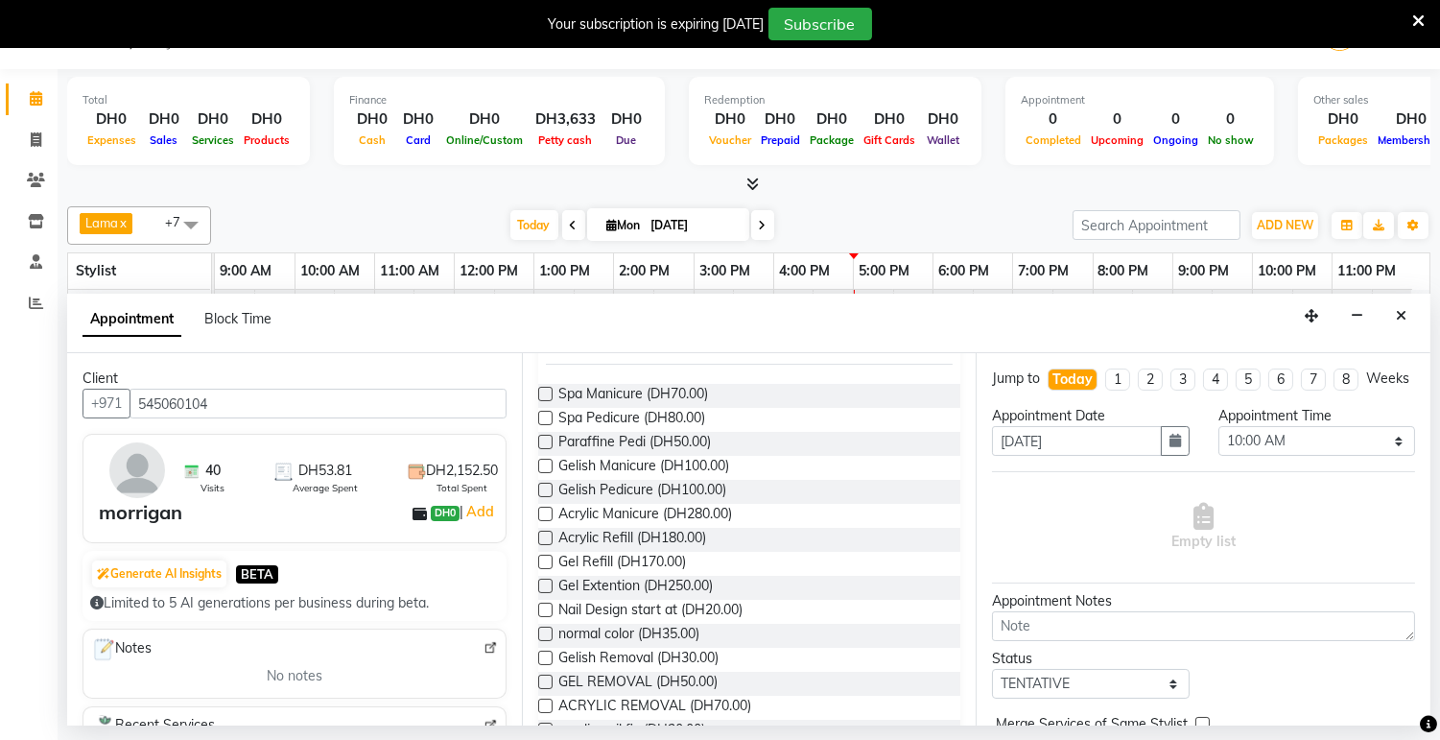
click at [547, 490] on label at bounding box center [545, 490] width 14 height 14
click at [547, 490] on input "checkbox" at bounding box center [544, 492] width 12 height 12
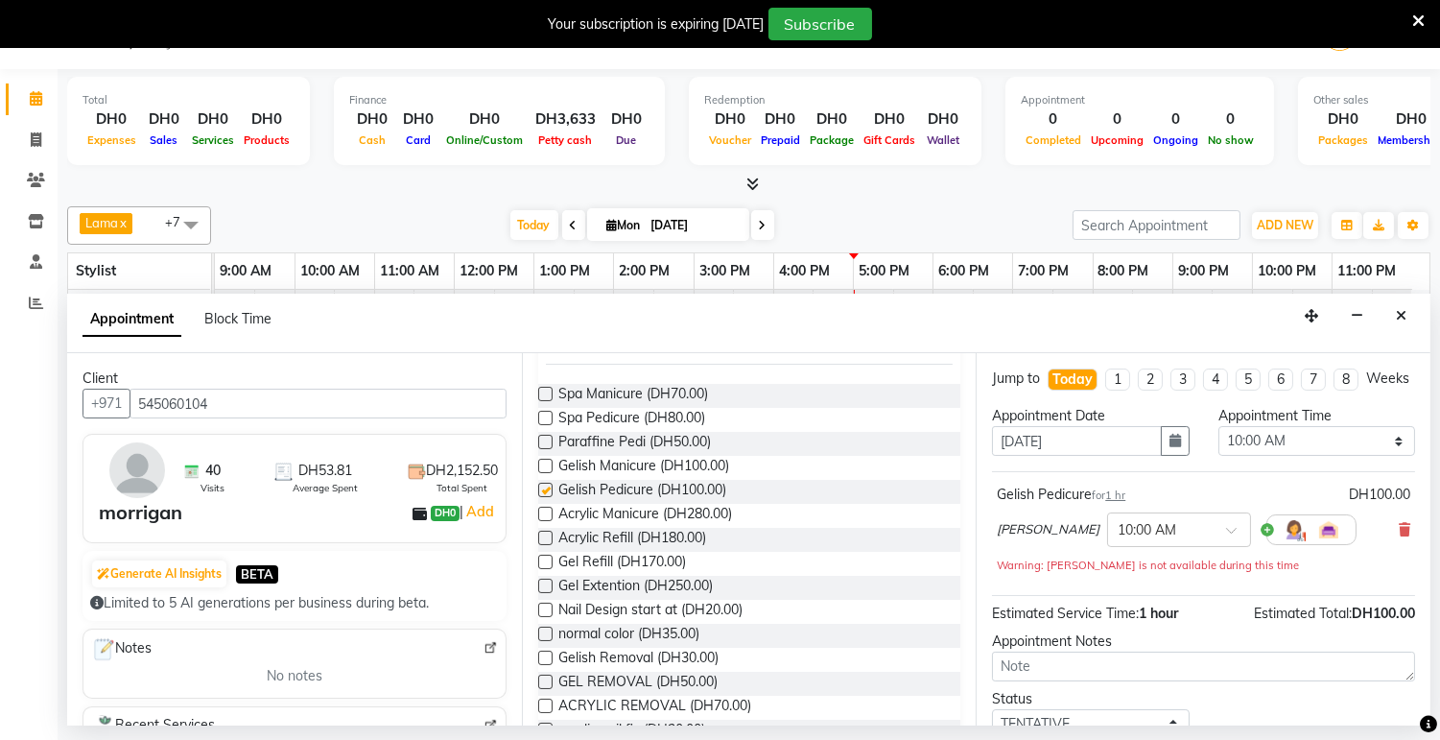
checkbox input "false"
click at [1136, 538] on input "text" at bounding box center [1160, 528] width 84 height 20
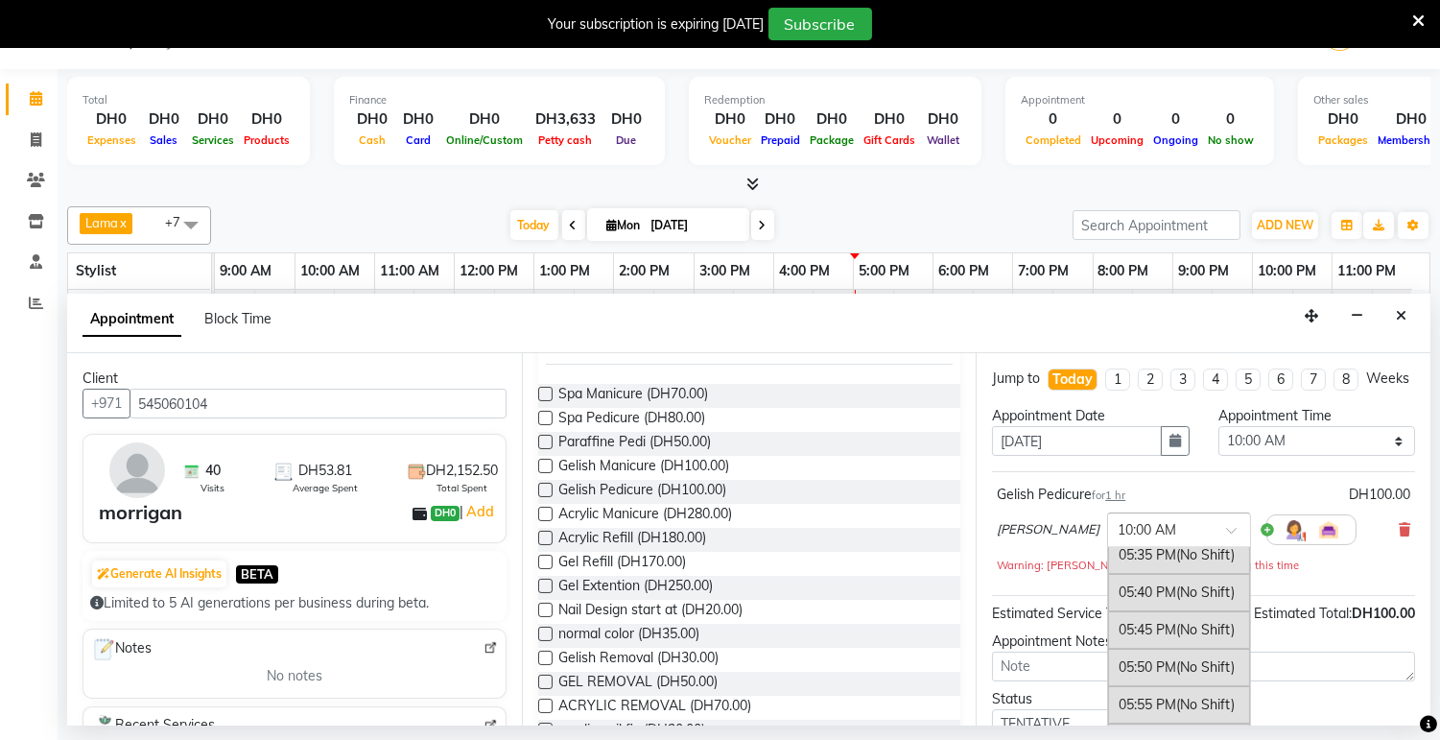
scroll to position [3431, 0]
click at [1116, 634] on div "05:45 PM (No Shift)" at bounding box center [1179, 615] width 142 height 37
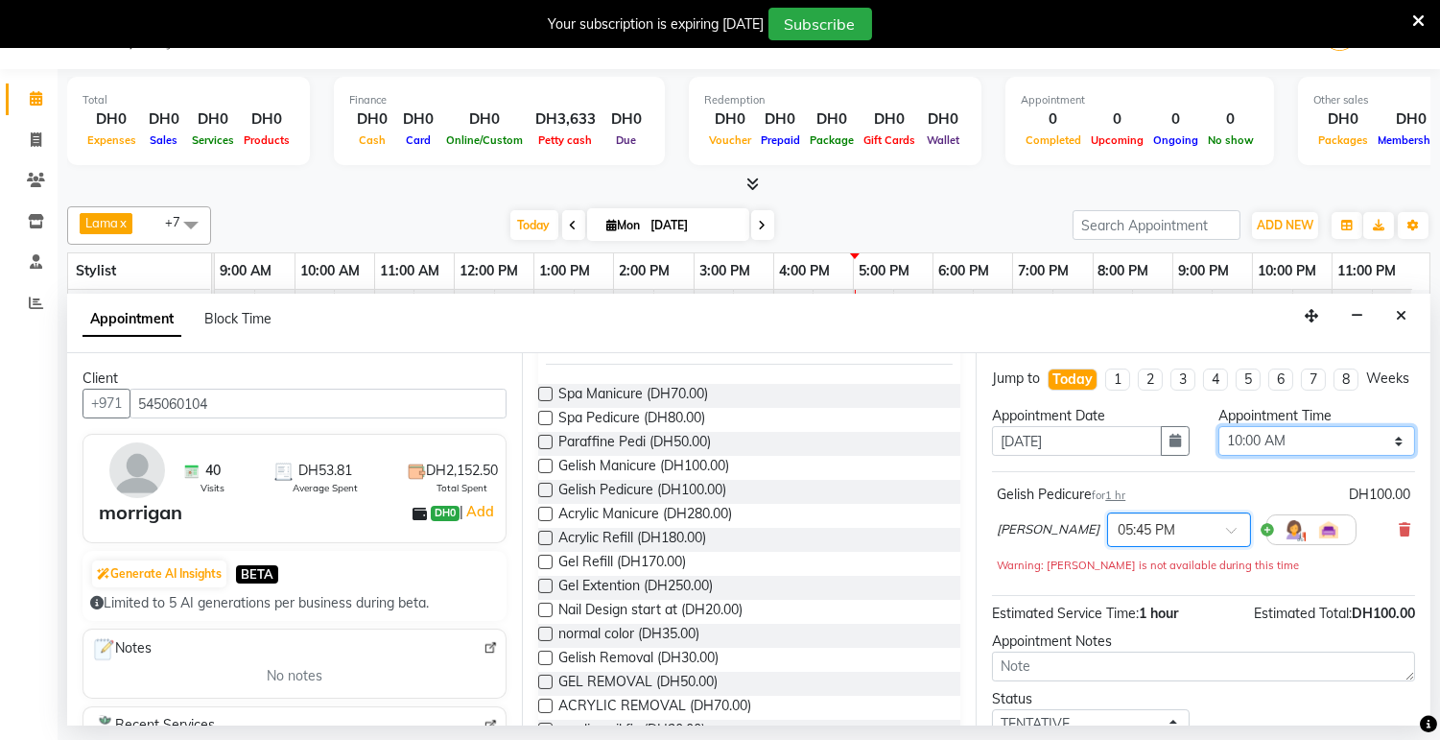
click at [1306, 454] on select "Select 10:00 AM 10:05 AM 10:10 AM 10:15 AM 10:20 AM 10:25 AM 10:30 AM 10:35 AM …" at bounding box center [1317, 441] width 197 height 30
select select "1065"
click at [1219, 443] on select "Select 10:00 AM 10:05 AM 10:10 AM 10:15 AM 10:20 AM 10:25 AM 10:30 AM 10:35 AM …" at bounding box center [1317, 441] width 197 height 30
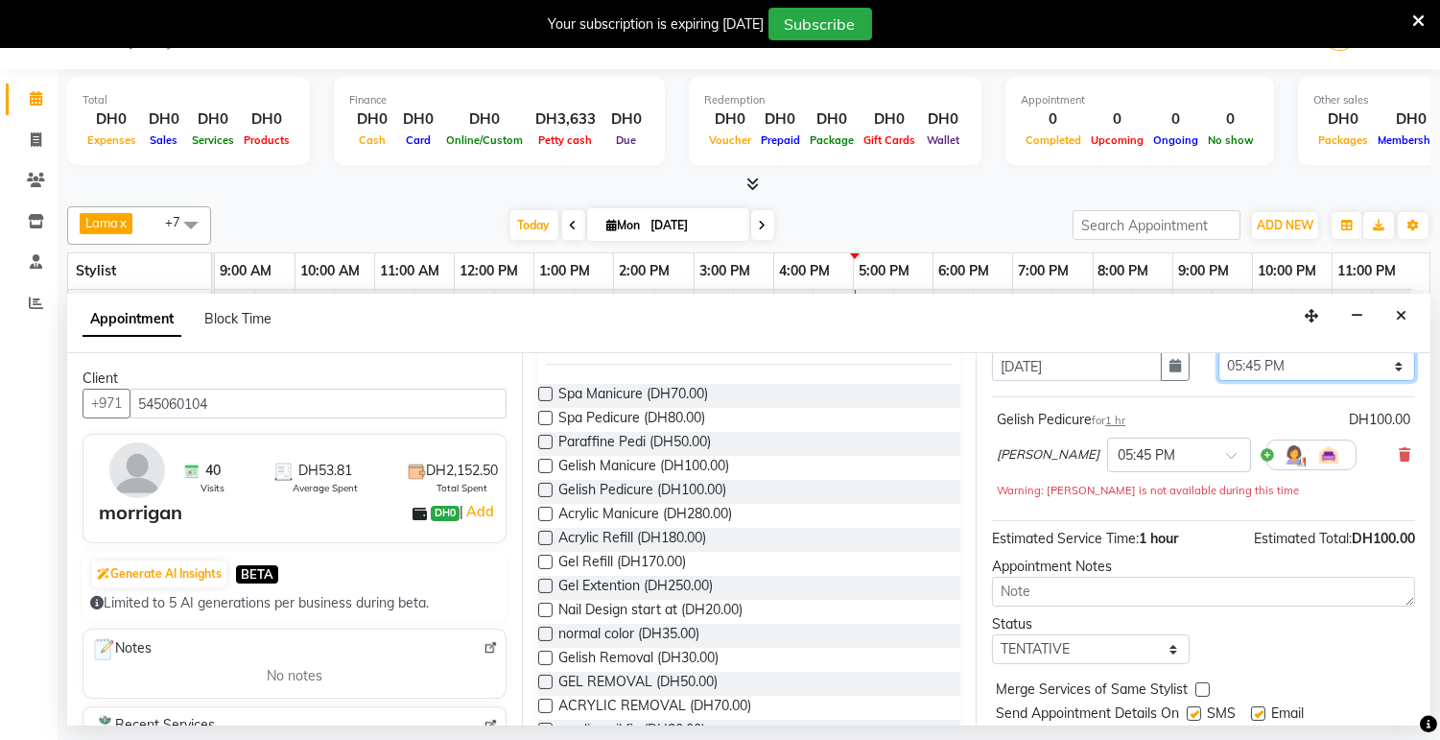
scroll to position [154, 0]
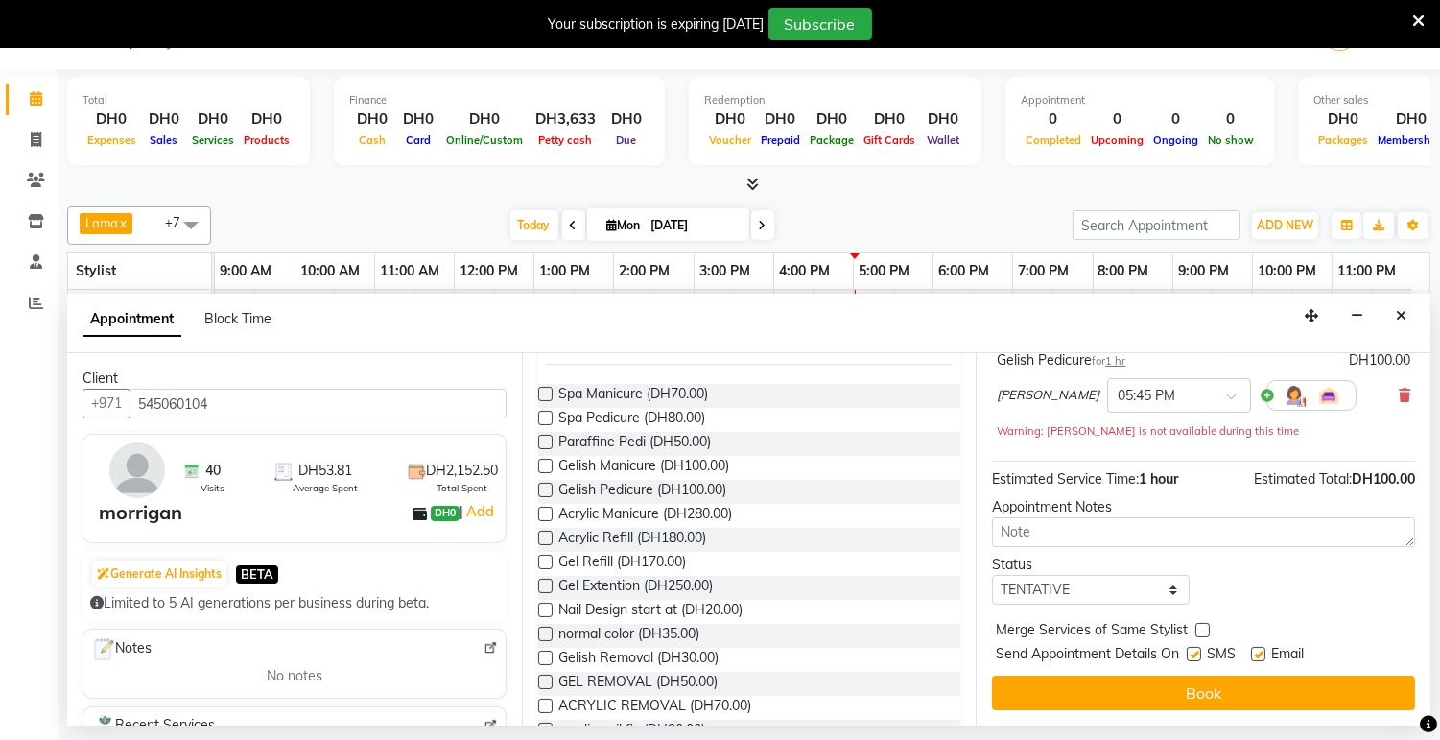
click at [1262, 651] on label at bounding box center [1258, 654] width 14 height 14
click at [1262, 651] on input "checkbox" at bounding box center [1257, 656] width 12 height 12
checkbox input "false"
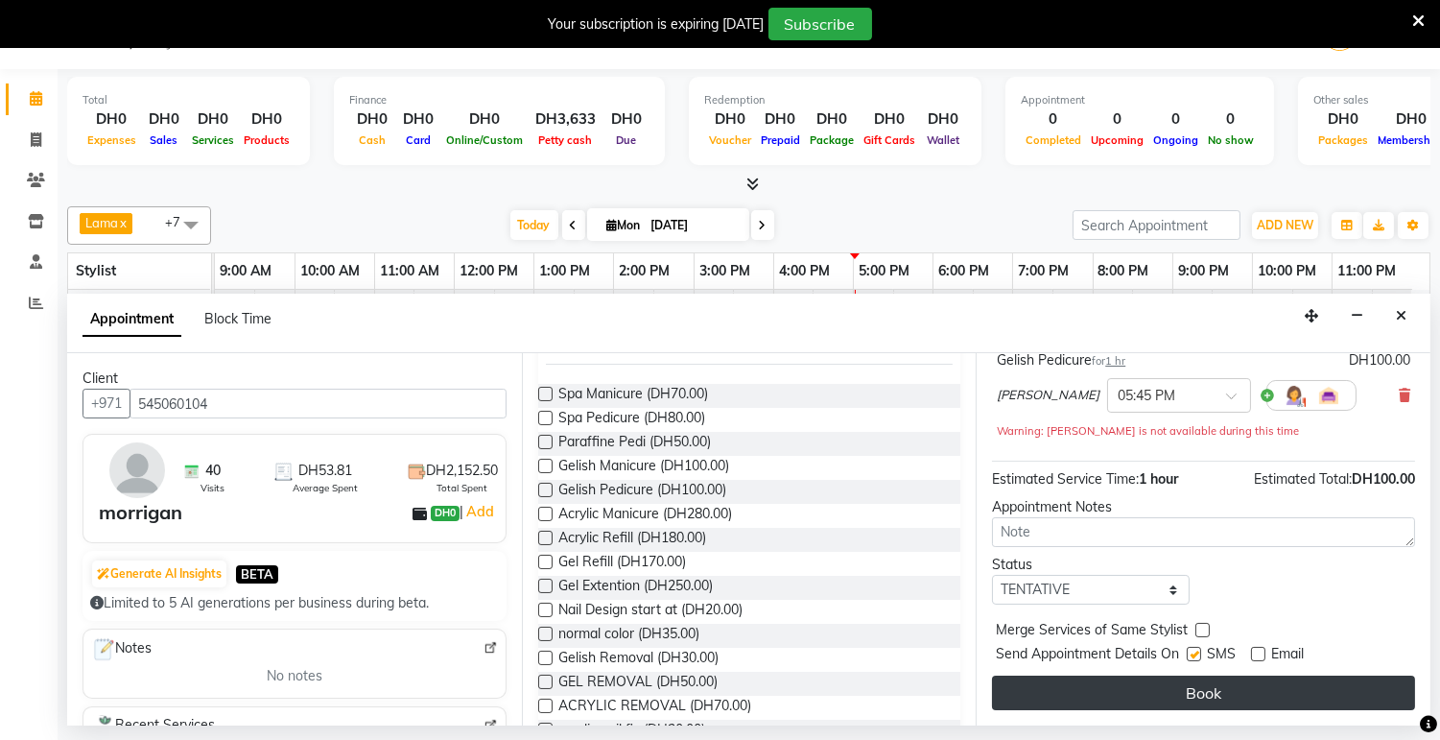
click at [1196, 698] on button "Book" at bounding box center [1203, 693] width 423 height 35
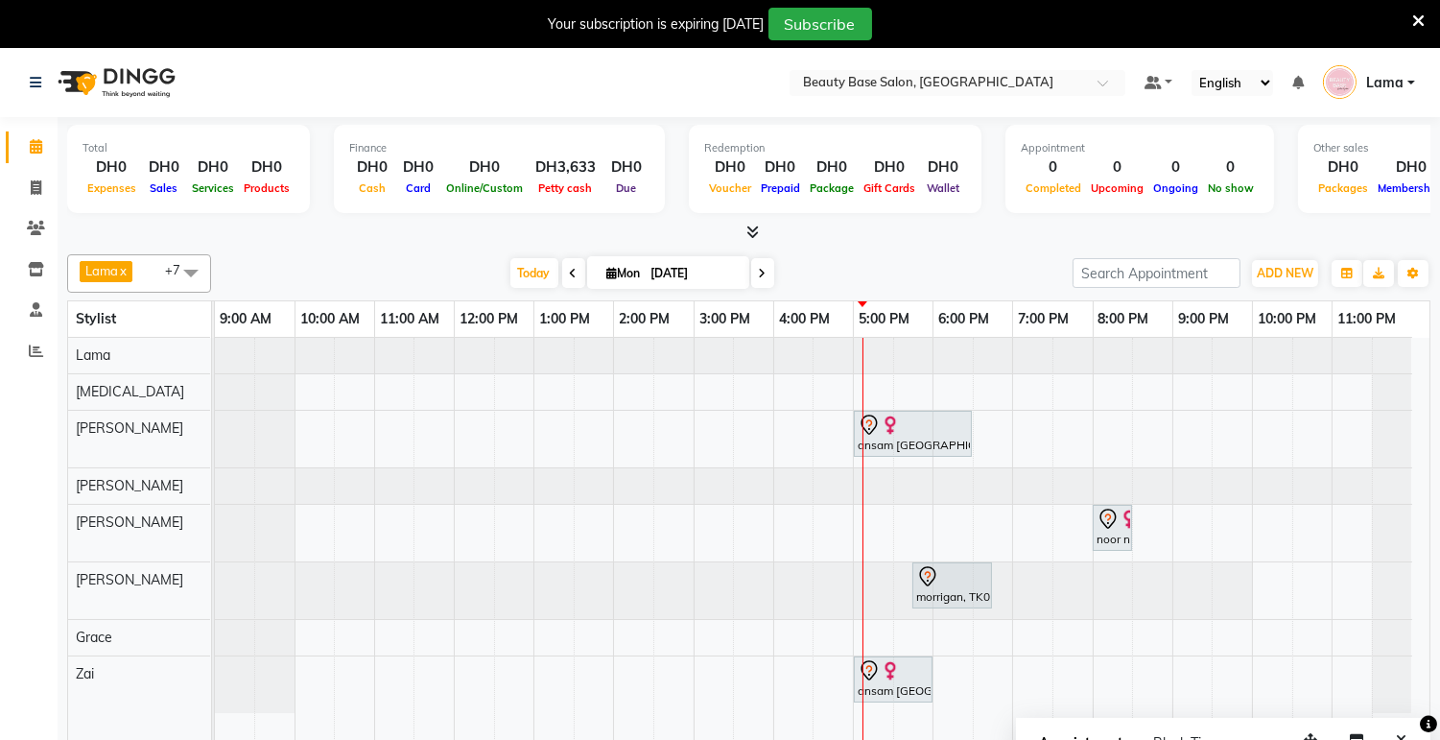
scroll to position [48, 0]
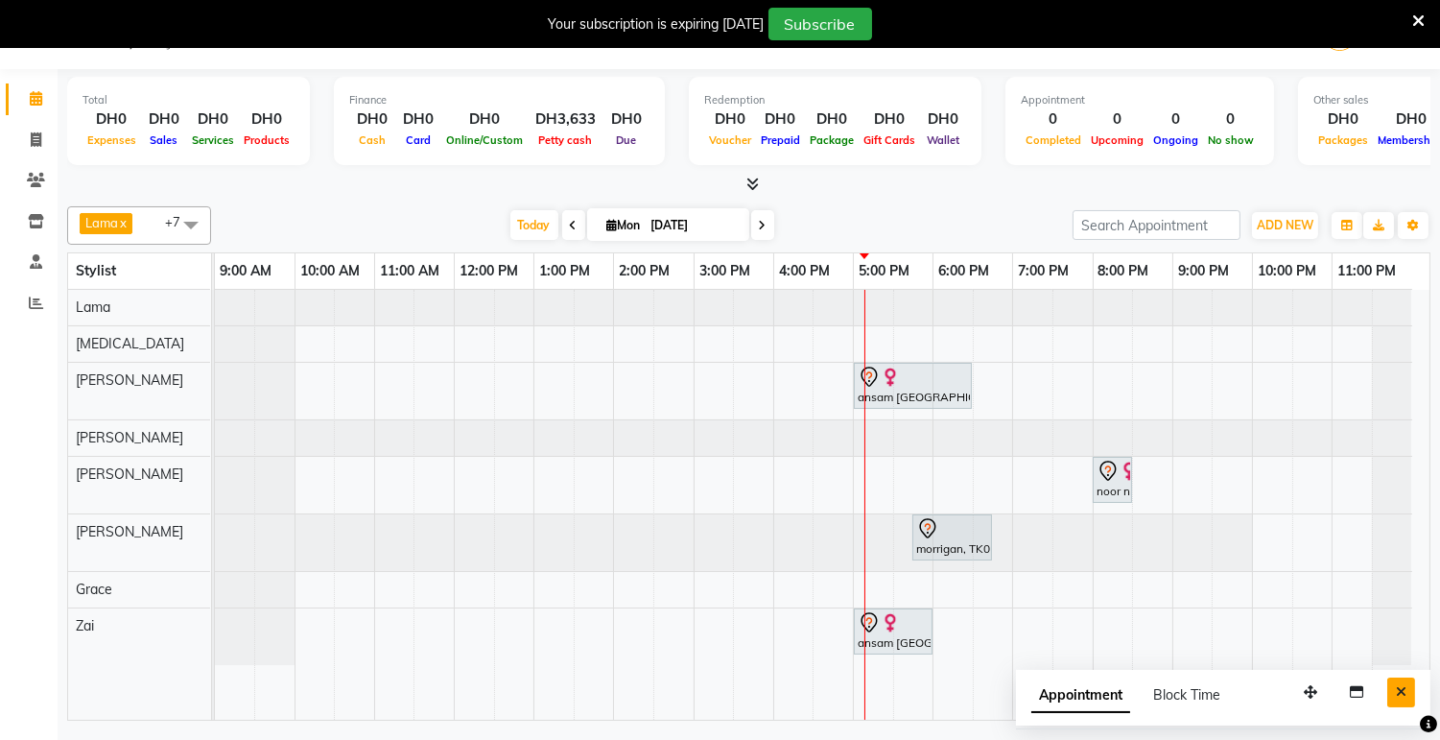
click at [1411, 699] on button "Close" at bounding box center [1402, 692] width 28 height 30
